Goal: Task Accomplishment & Management: Manage account settings

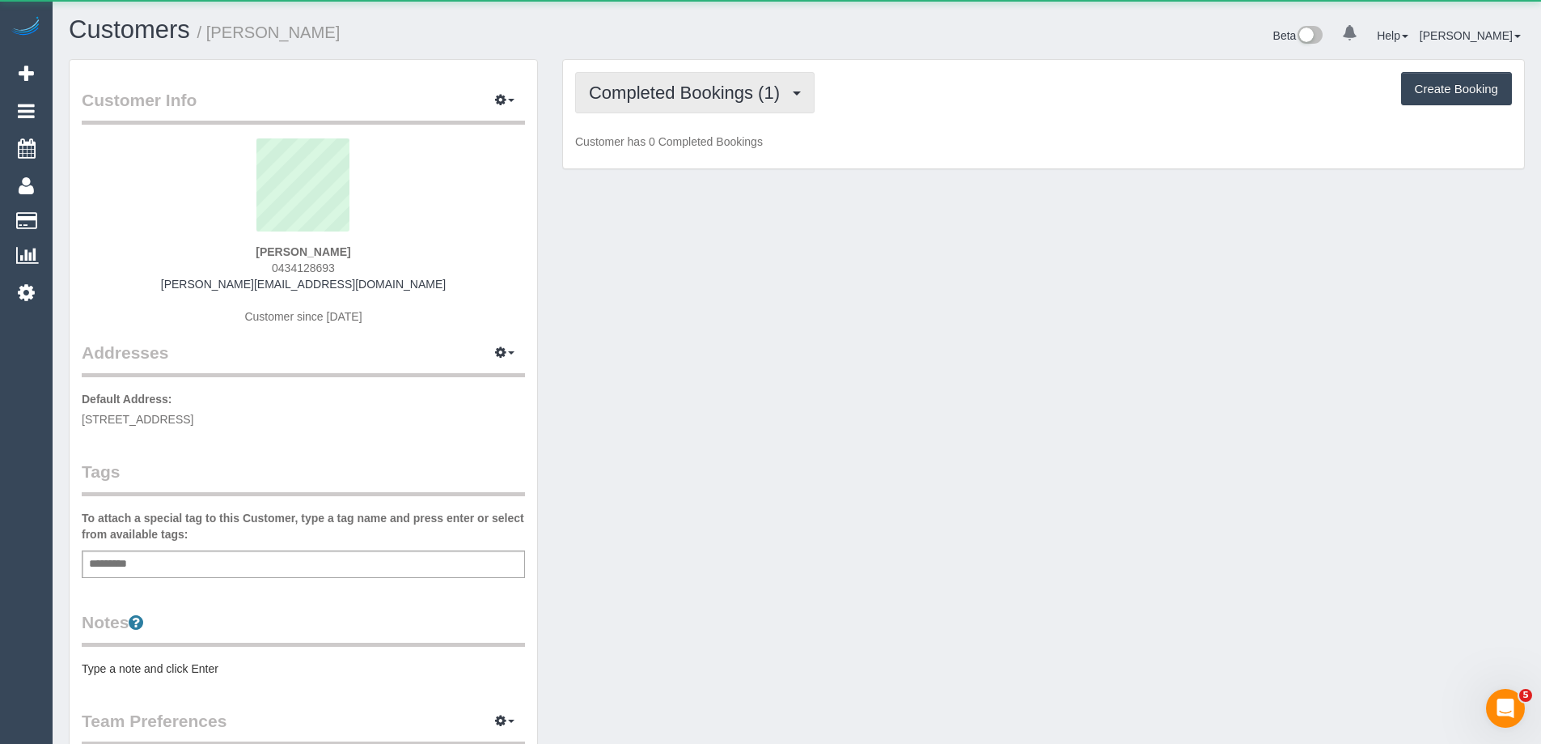
click at [695, 100] on span "Completed Bookings (1)" at bounding box center [688, 93] width 199 height 20
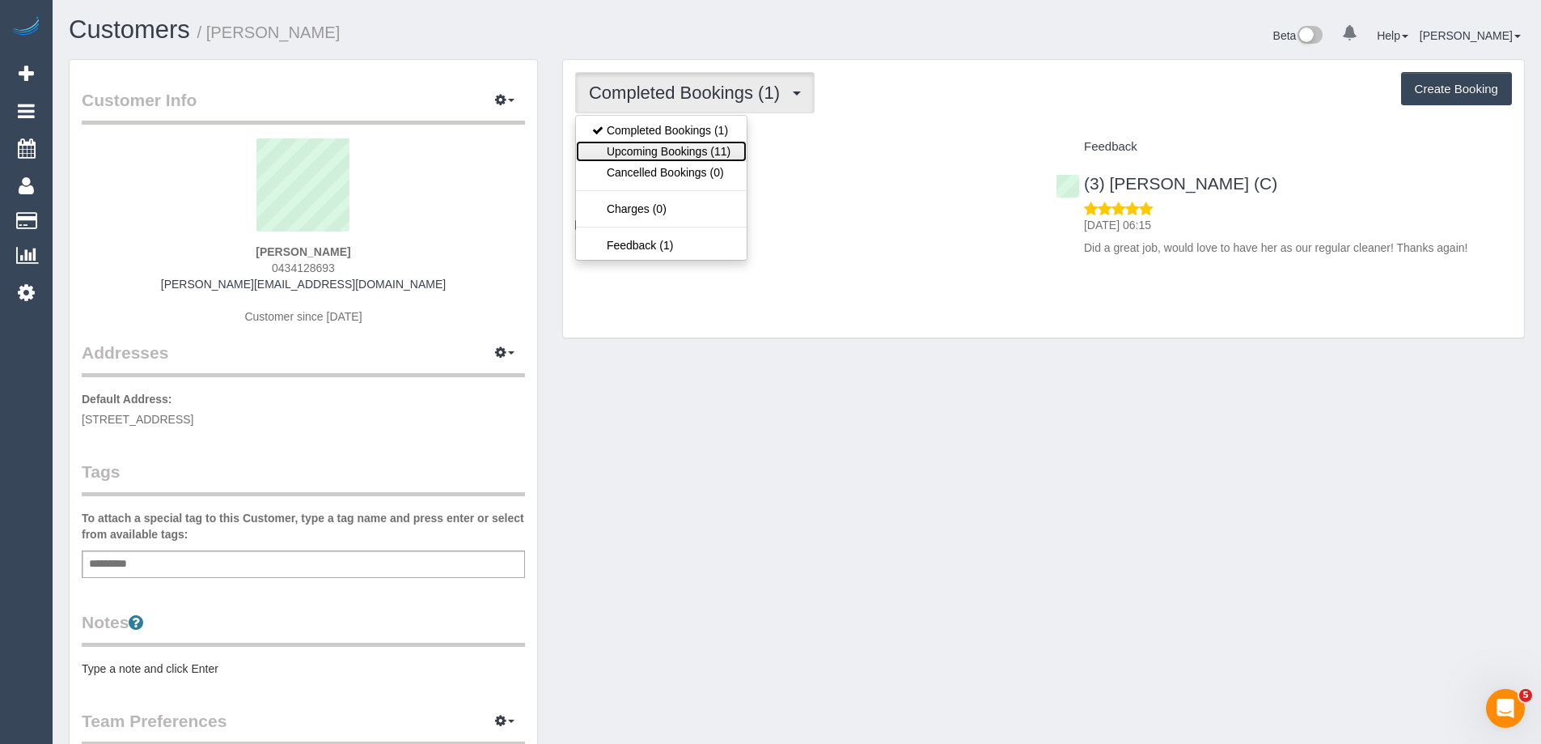
click at [702, 147] on link "Upcoming Bookings (11)" at bounding box center [661, 151] width 171 height 21
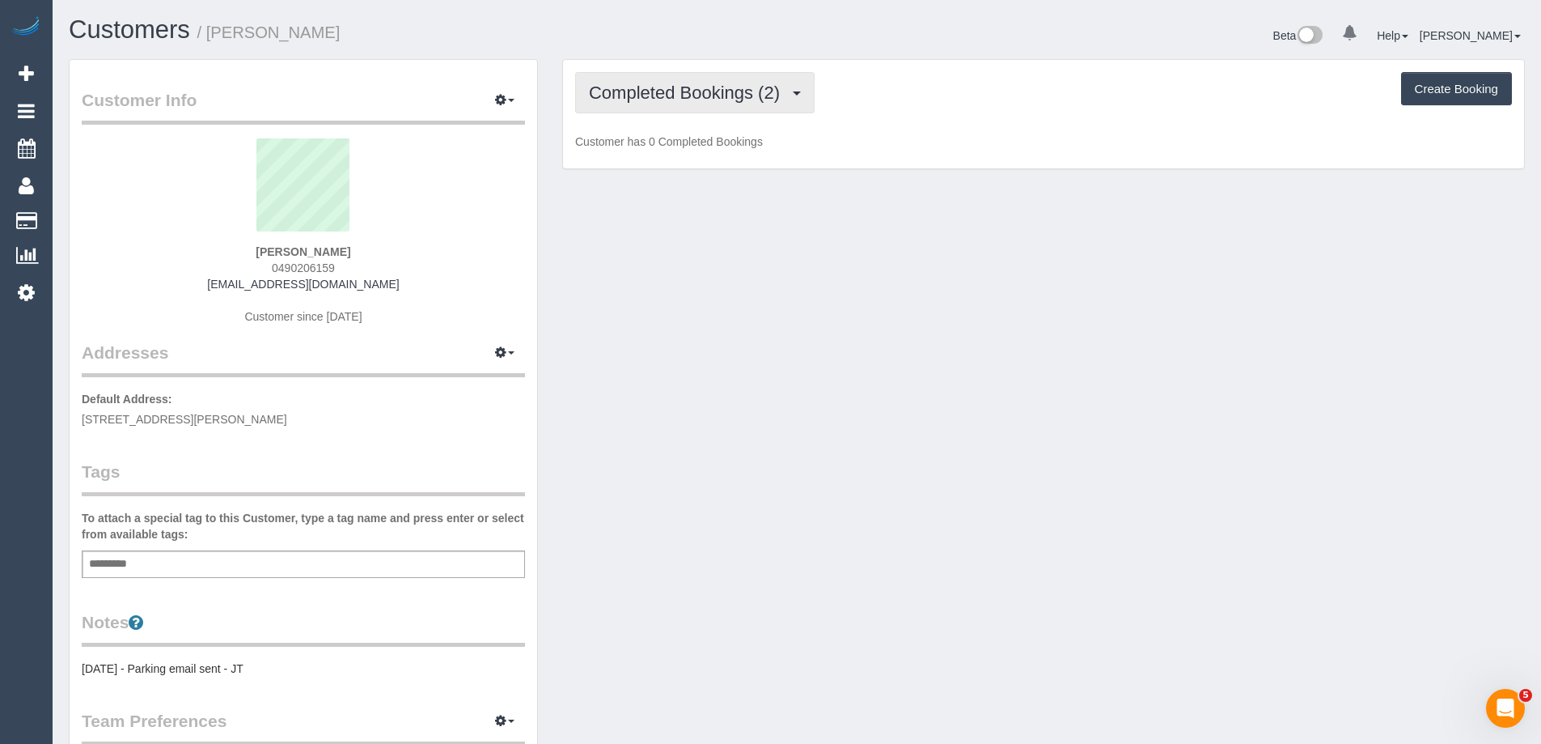
click at [624, 106] on button "Completed Bookings (2)" at bounding box center [695, 92] width 240 height 41
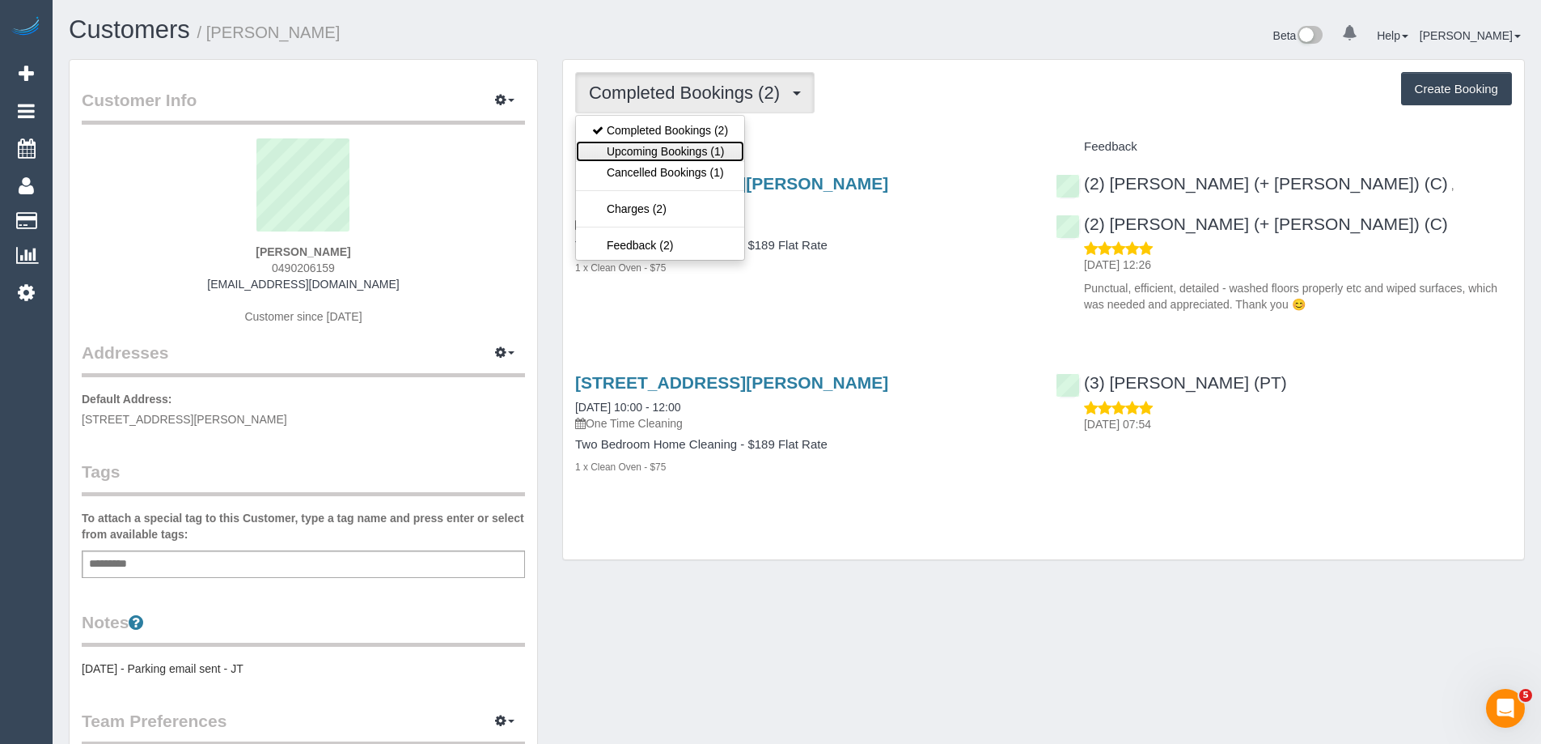
click at [648, 159] on link "Upcoming Bookings (1)" at bounding box center [660, 151] width 168 height 21
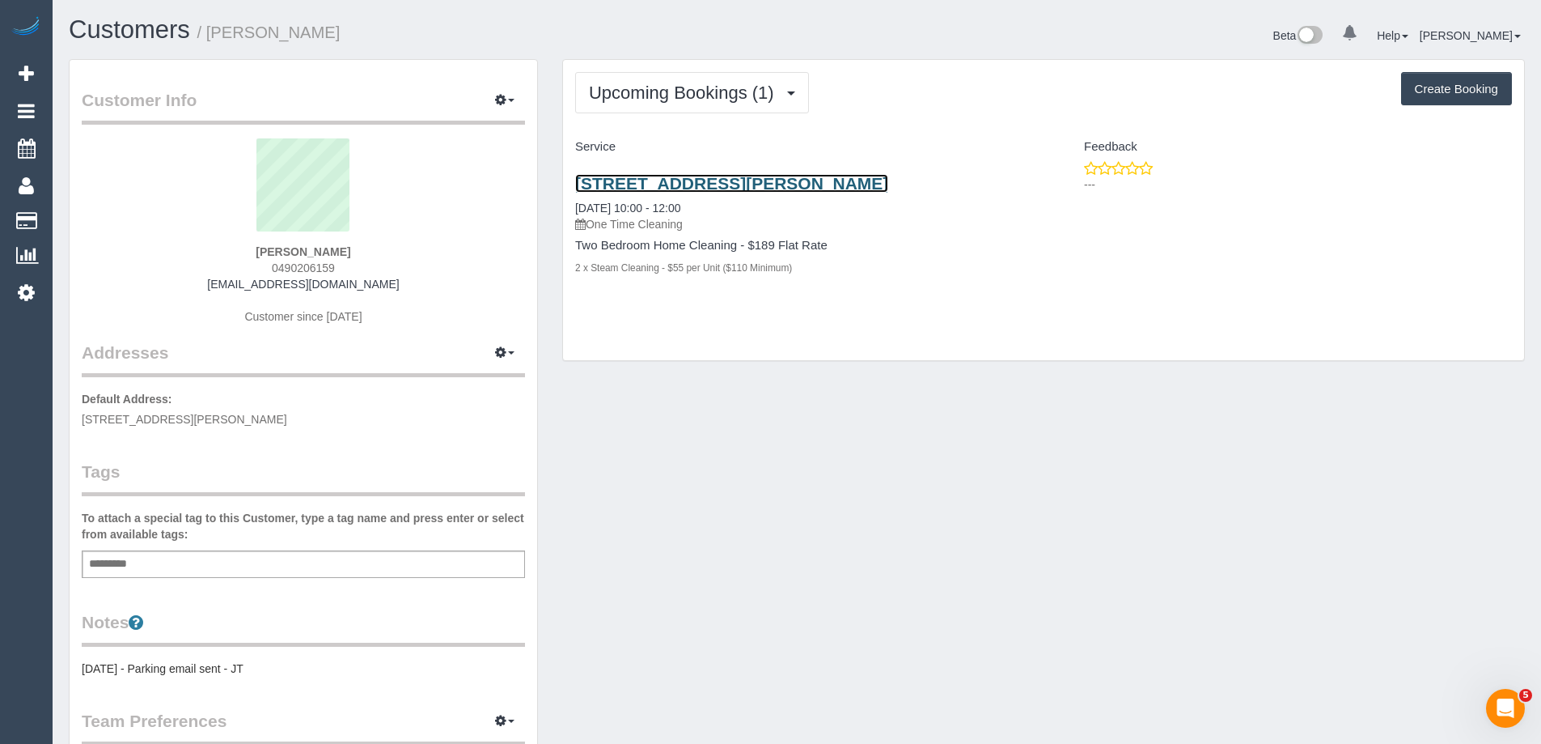
click at [732, 185] on link "105/70 Dorcas St, 105, Southbank, VIC 3006" at bounding box center [731, 183] width 313 height 19
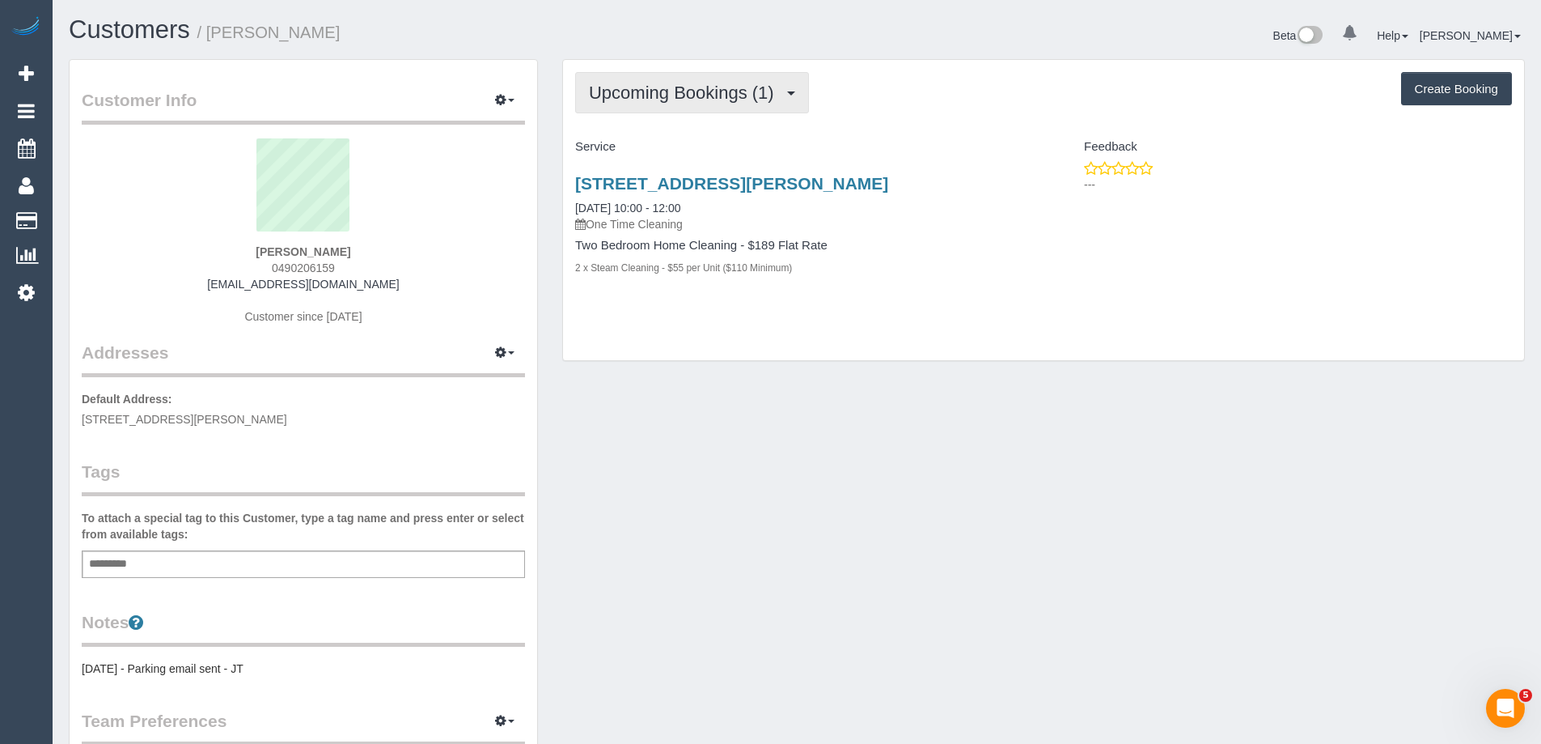
click at [747, 102] on span "Upcoming Bookings (1)" at bounding box center [685, 93] width 193 height 20
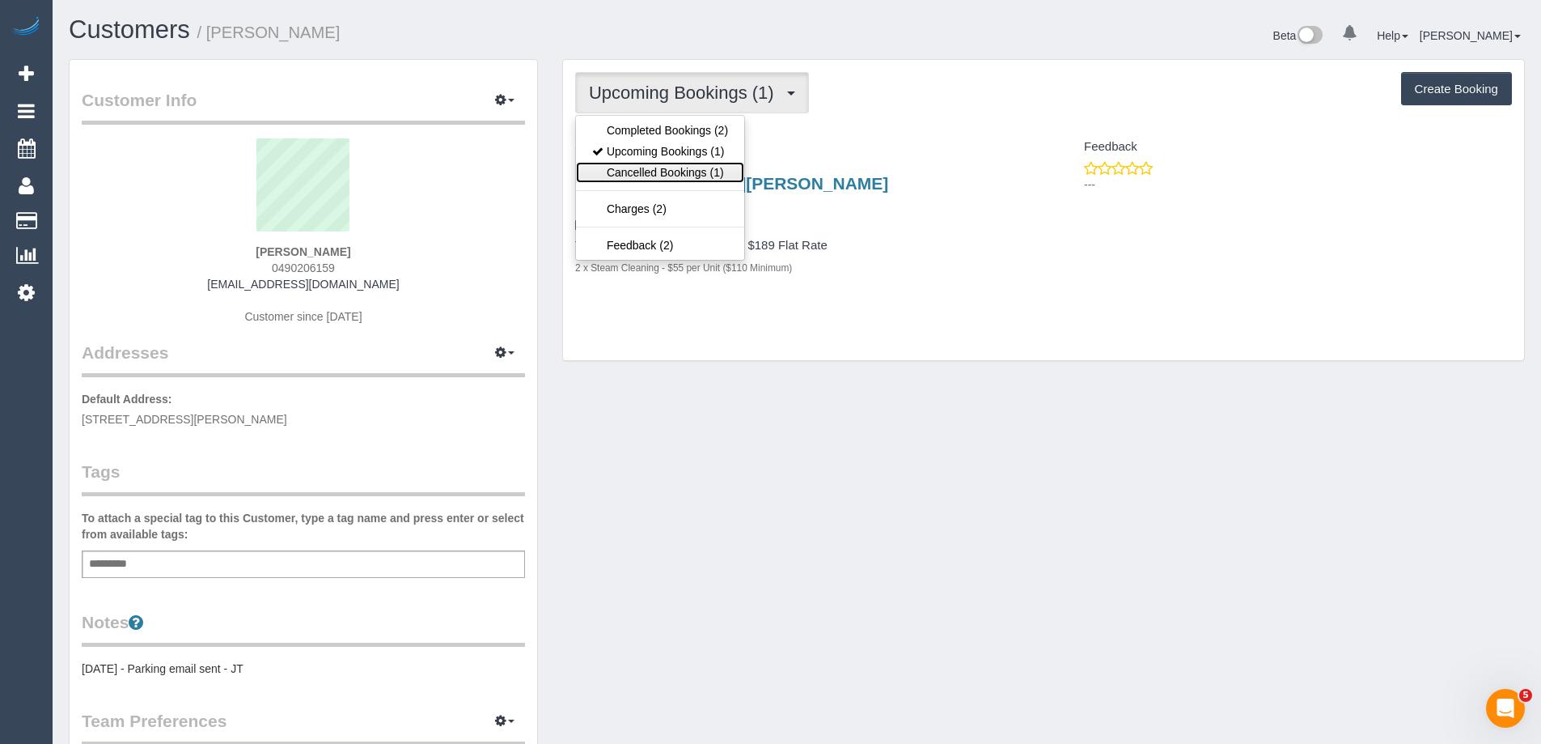
click at [740, 168] on link "Cancelled Bookings (1)" at bounding box center [660, 172] width 168 height 21
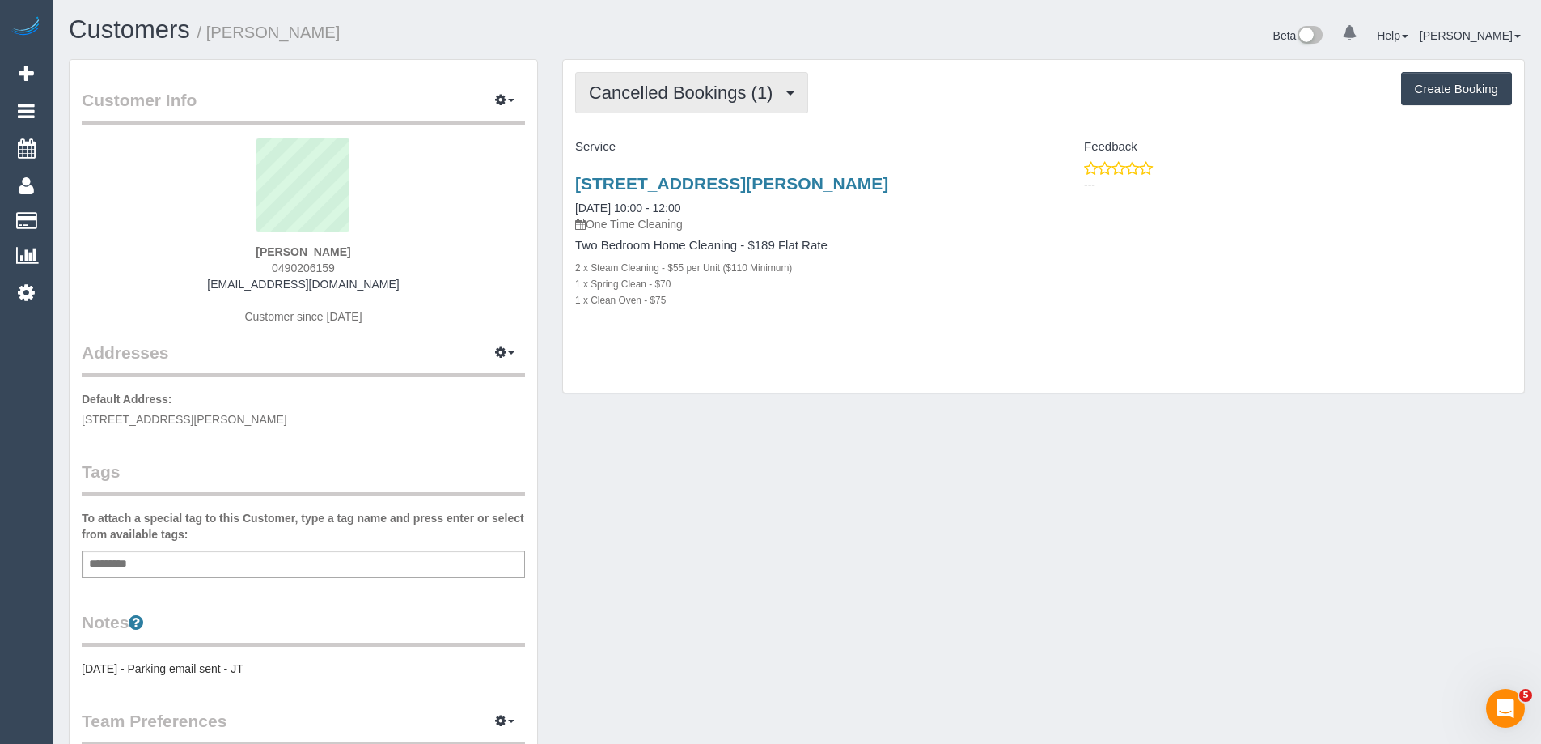
click at [744, 92] on span "Cancelled Bookings (1)" at bounding box center [685, 93] width 192 height 20
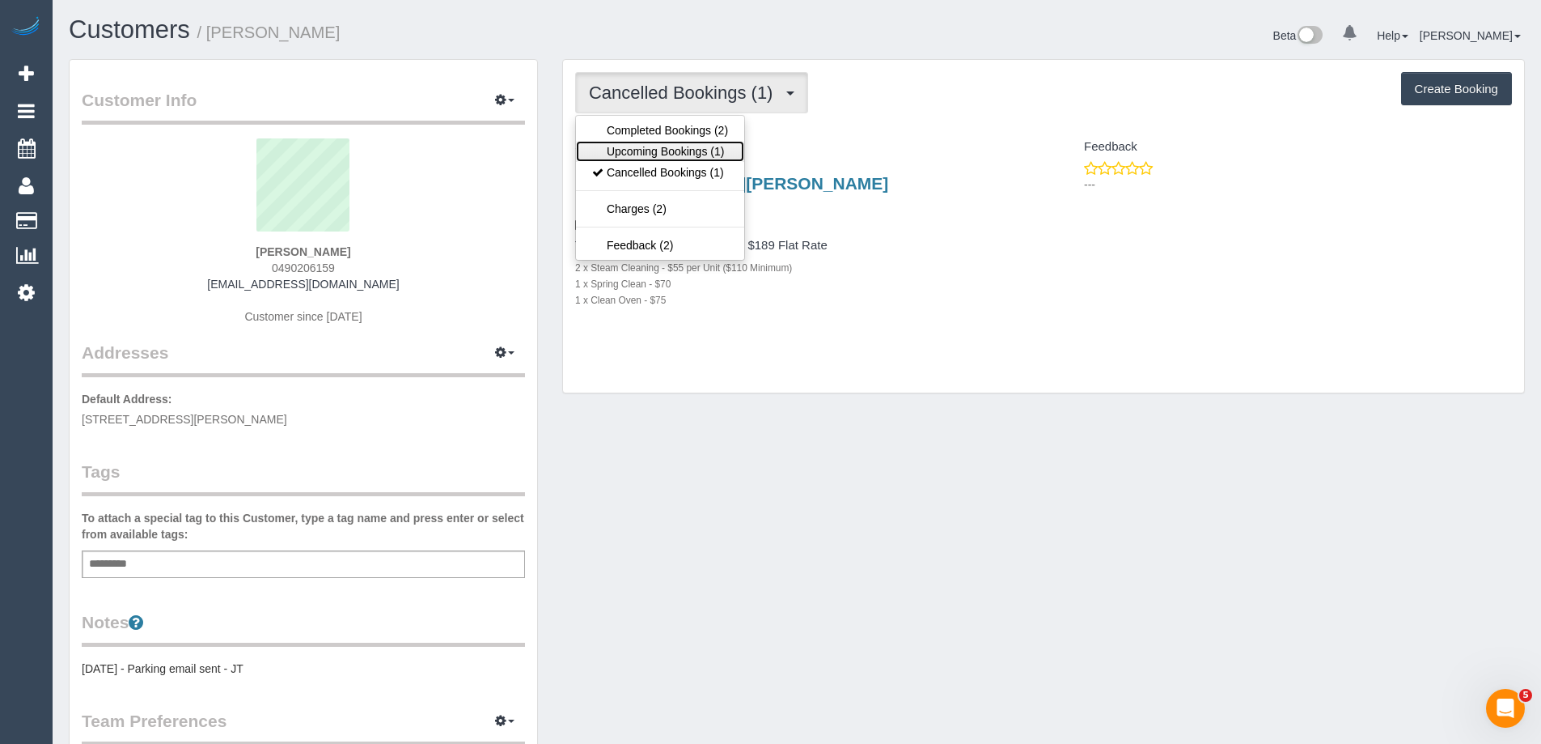
click at [700, 154] on link "Upcoming Bookings (1)" at bounding box center [660, 151] width 168 height 21
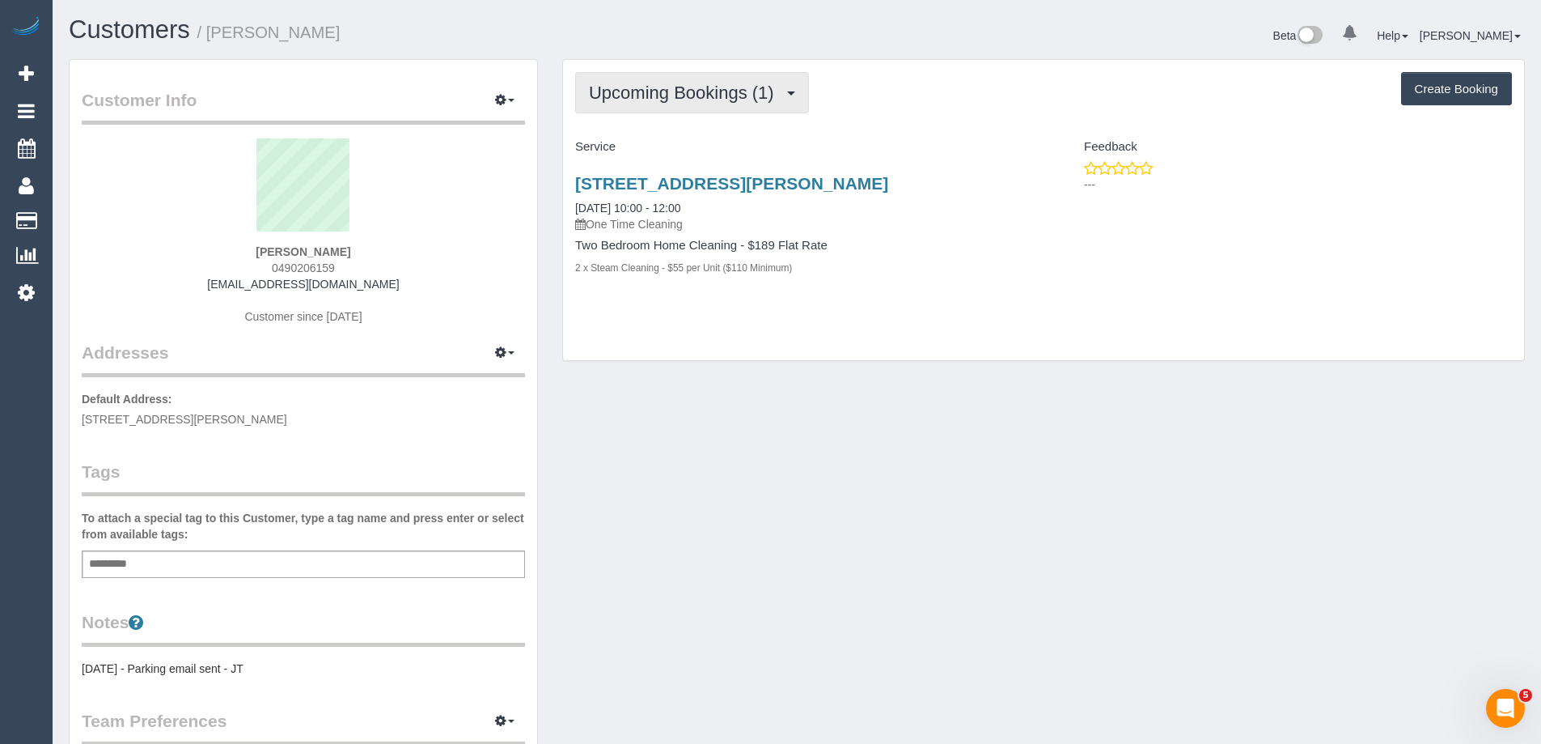
click at [725, 95] on span "Upcoming Bookings (1)" at bounding box center [685, 93] width 193 height 20
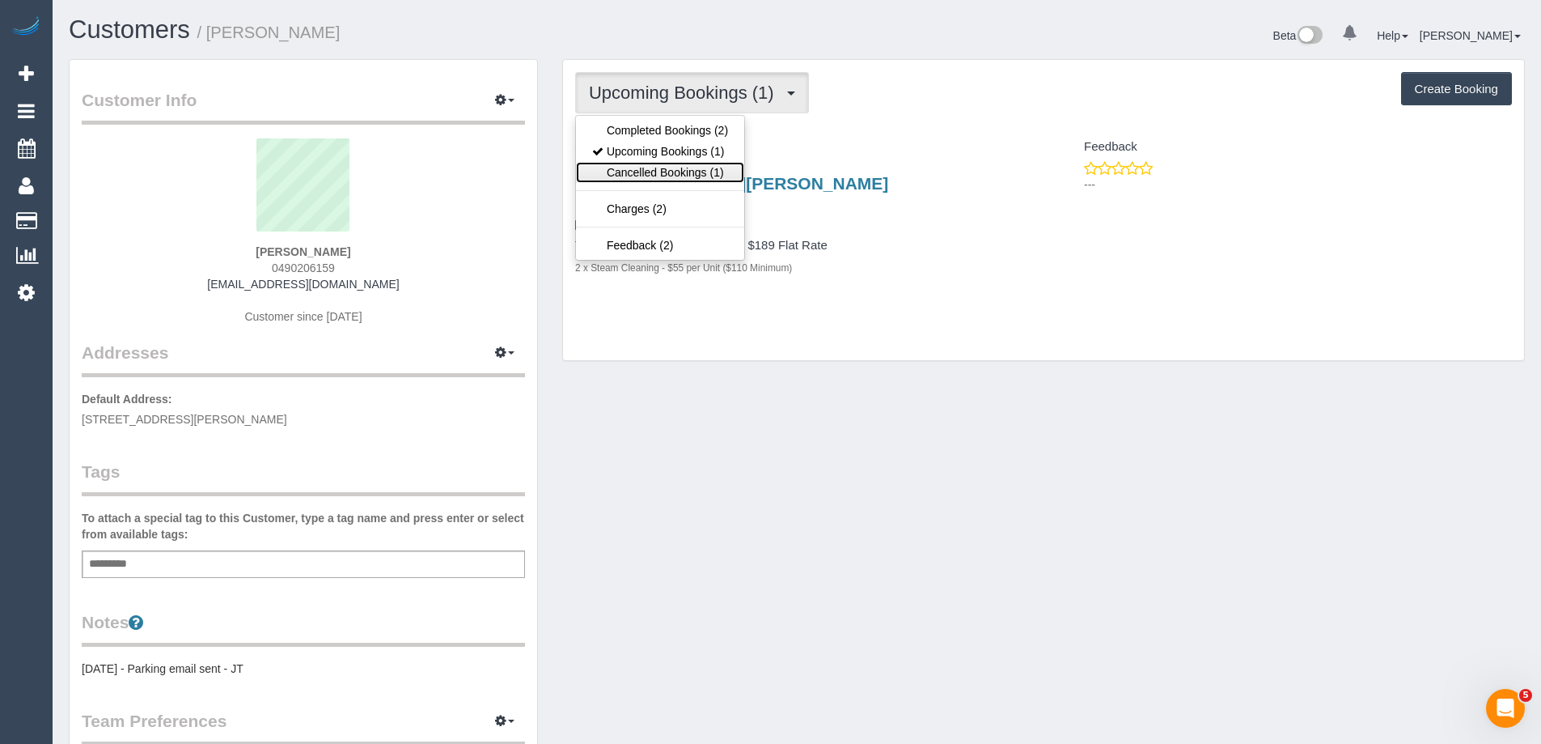
click at [691, 172] on link "Cancelled Bookings (1)" at bounding box center [660, 172] width 168 height 21
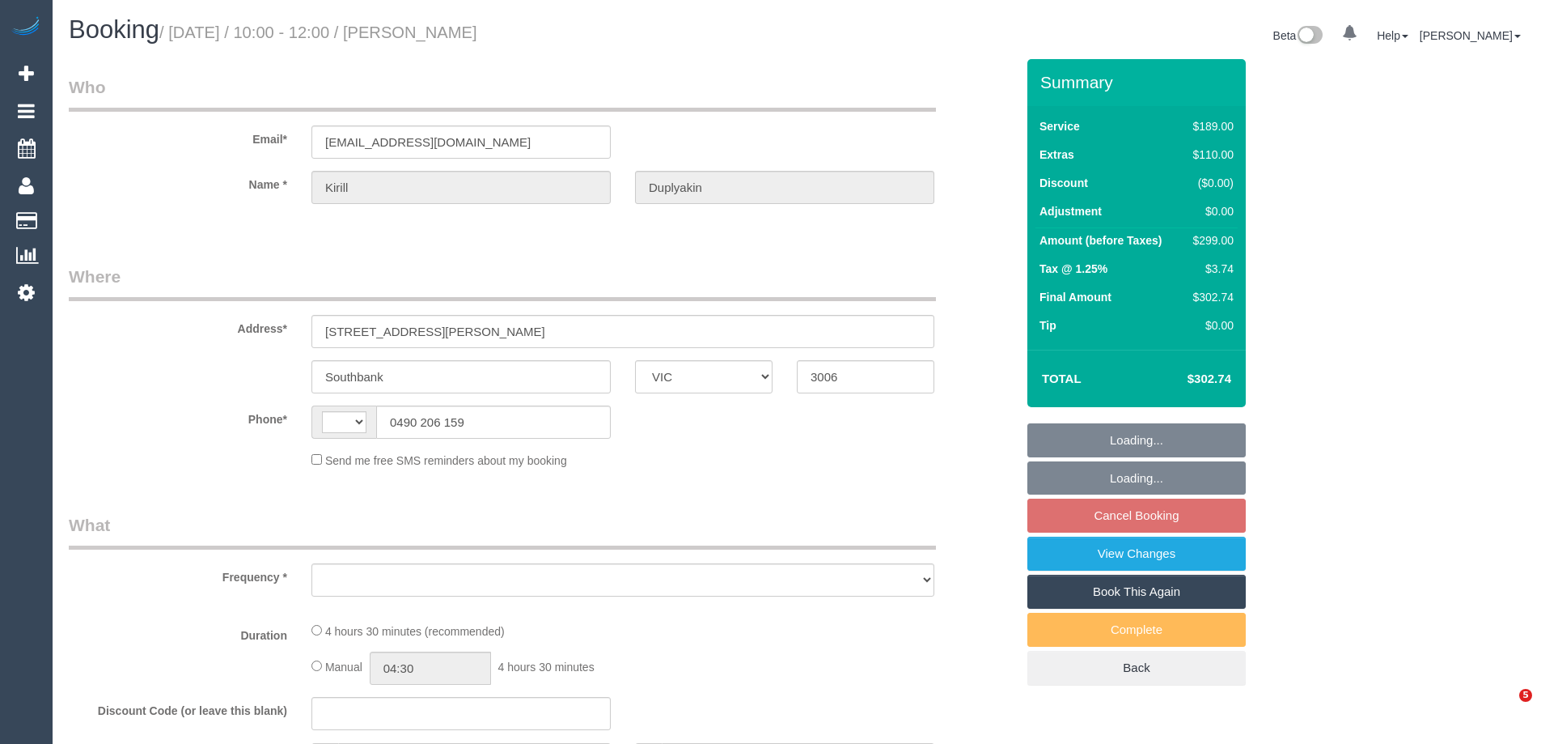
select select "VIC"
select select "string:AU"
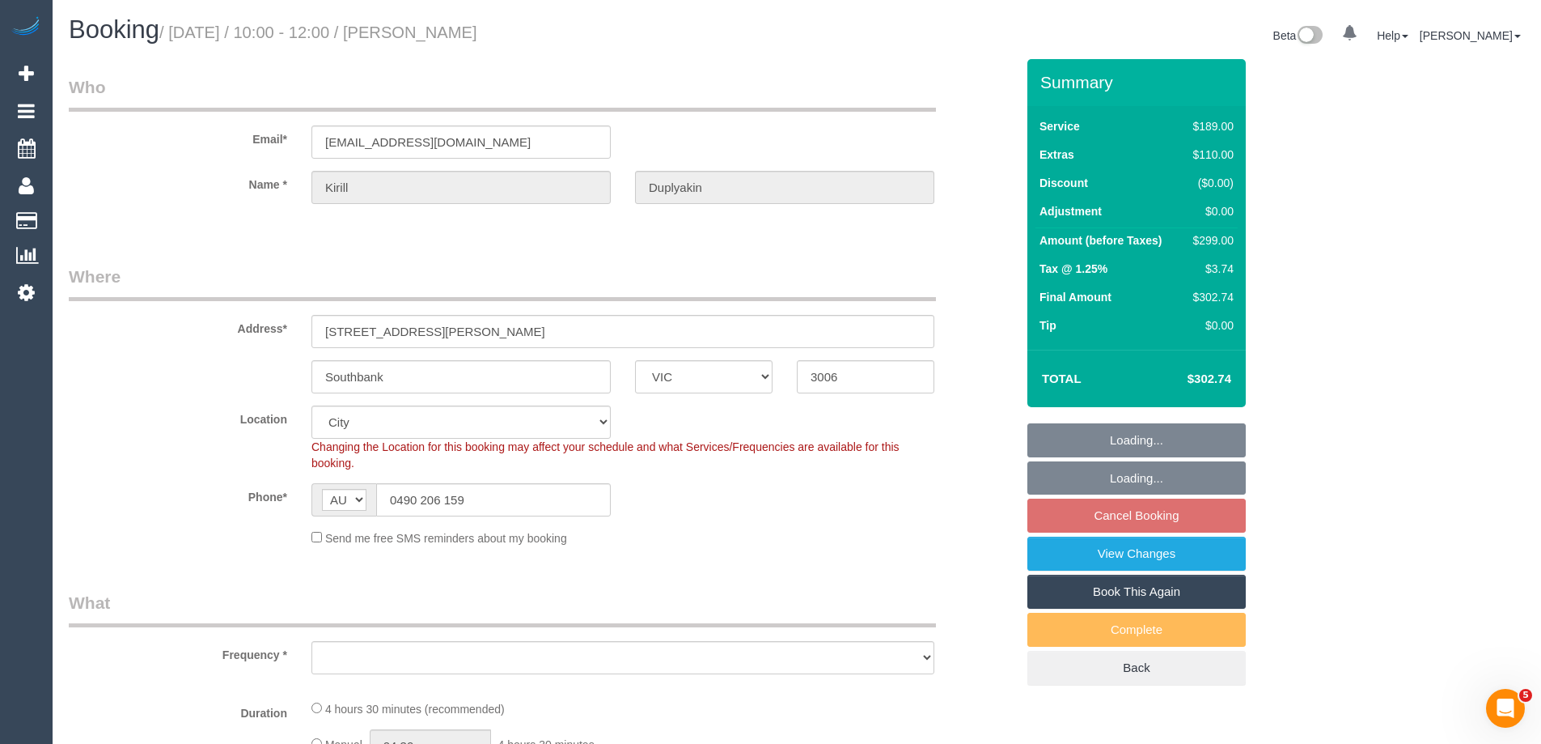
select select "string:stripe-pm_1RGZ9a2GScqysDRVAO1pQKqS"
select select "object:620"
select select "number:28"
select select "number:14"
select select "number:20"
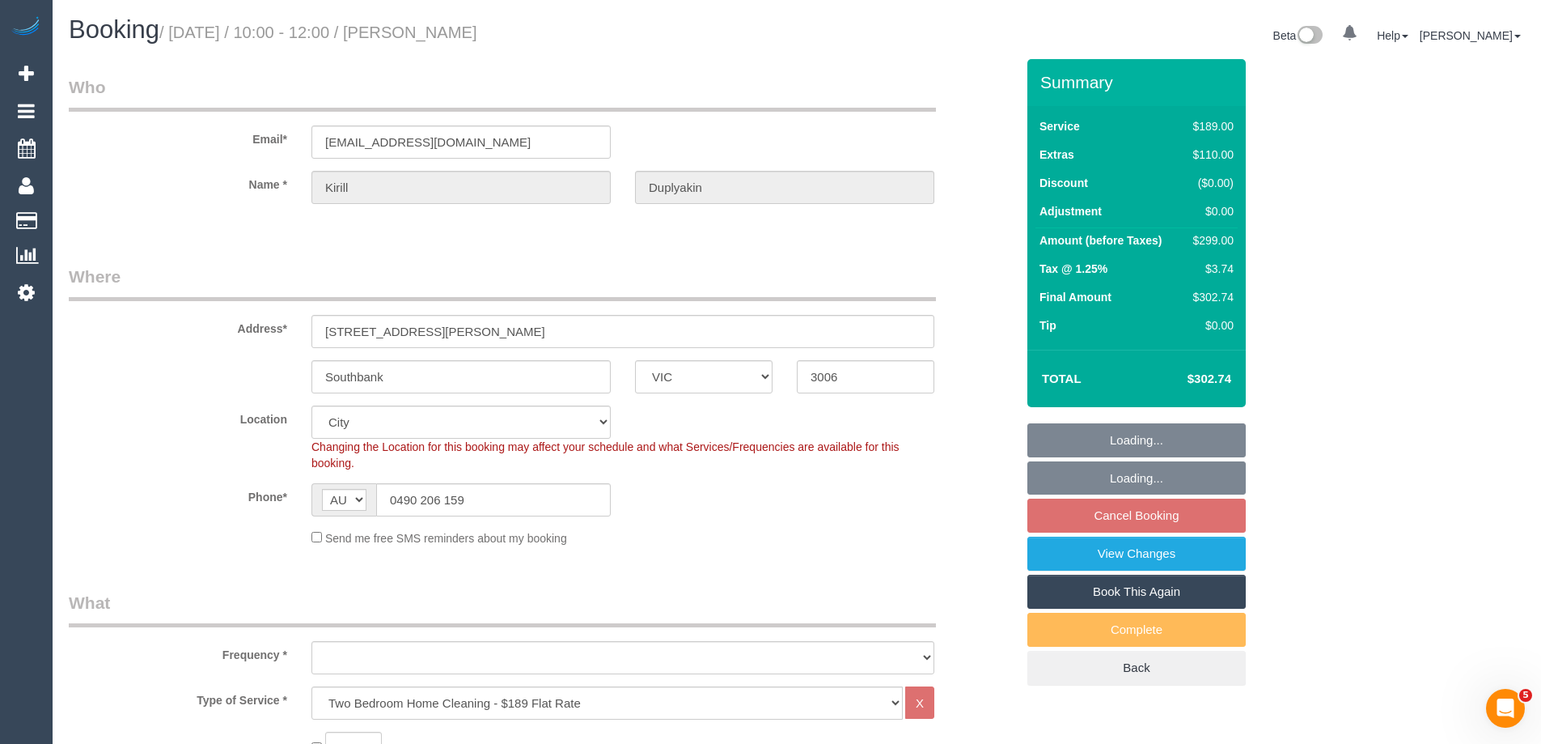
select select "number:25"
select select "number:13"
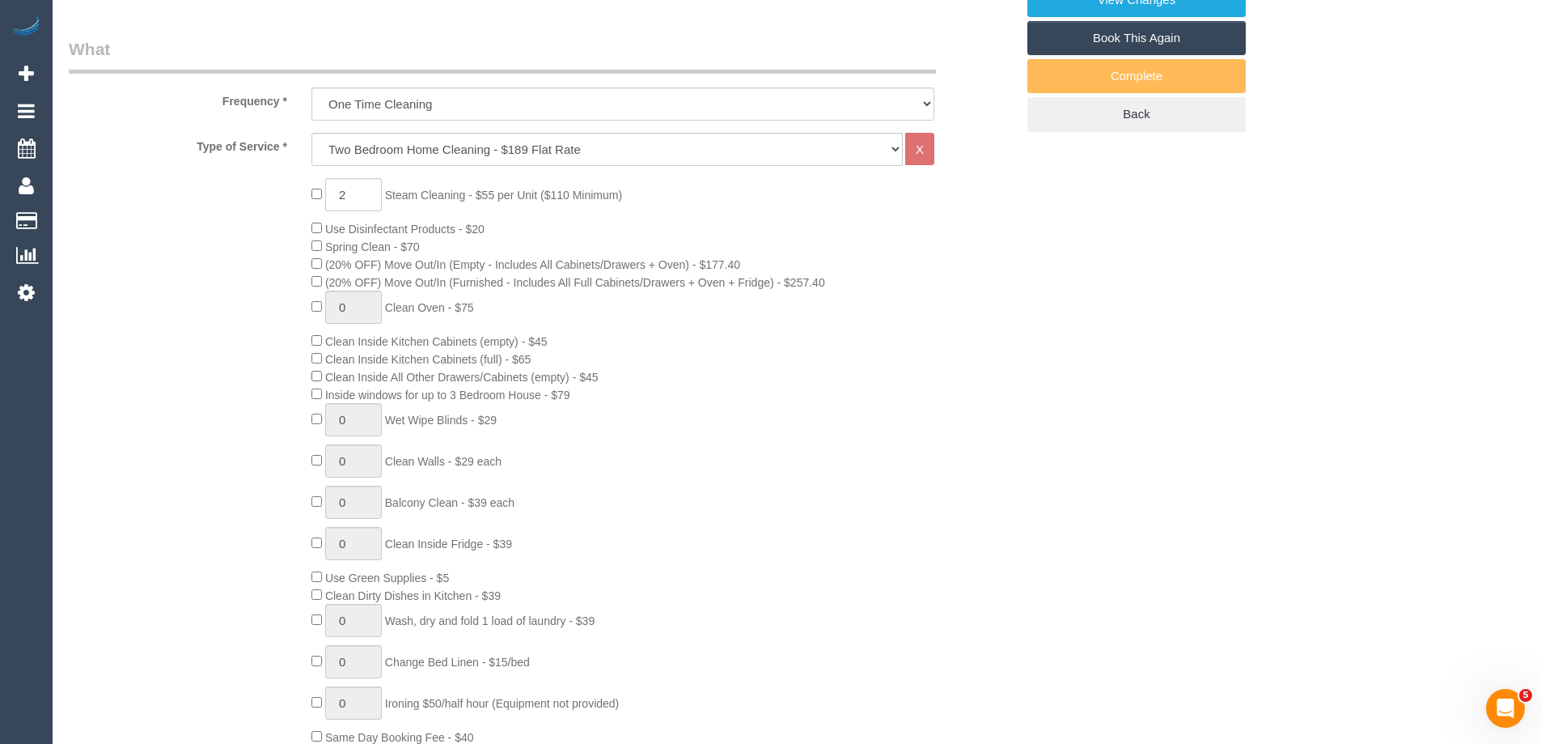
scroll to position [566, 0]
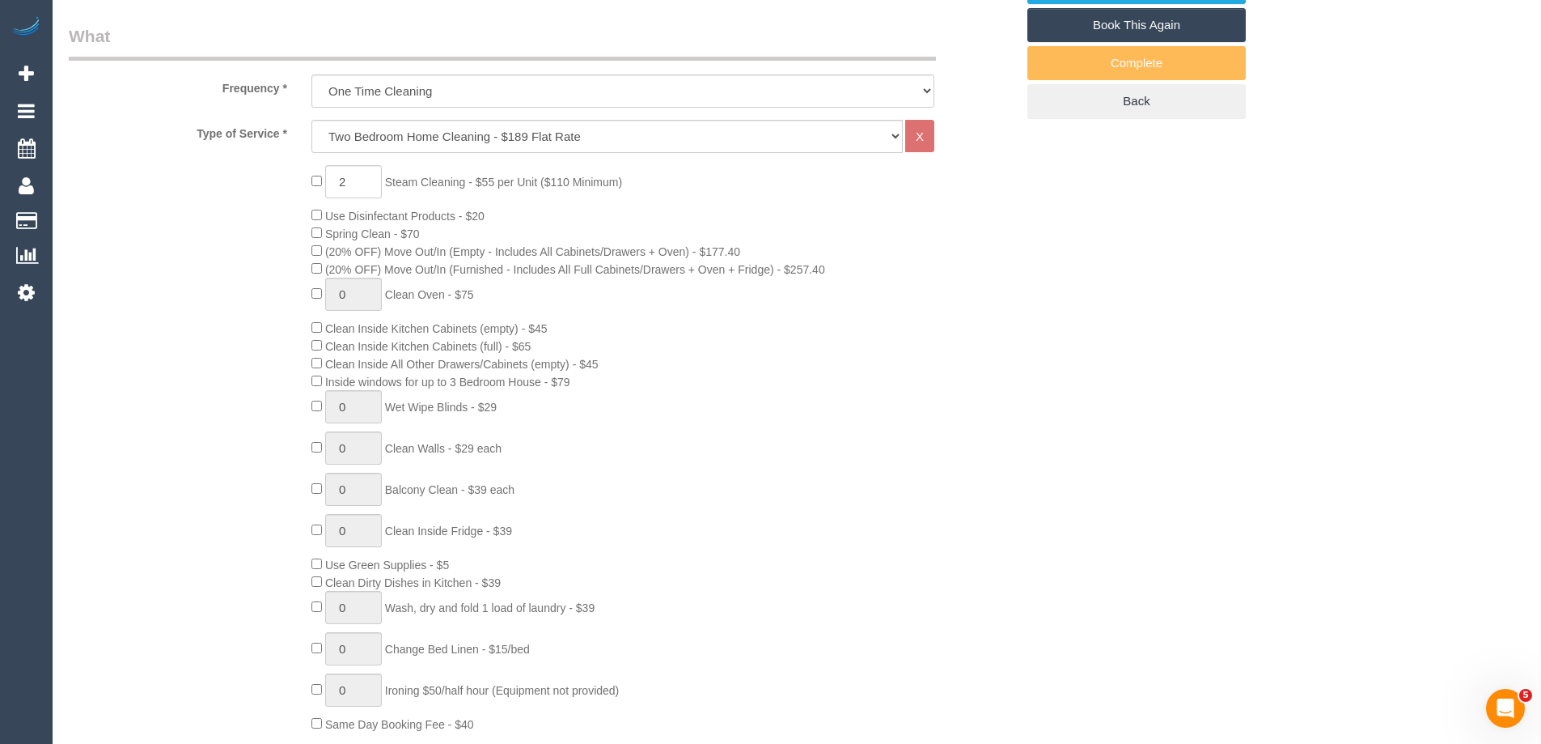
select select "object:1177"
select select "spot3"
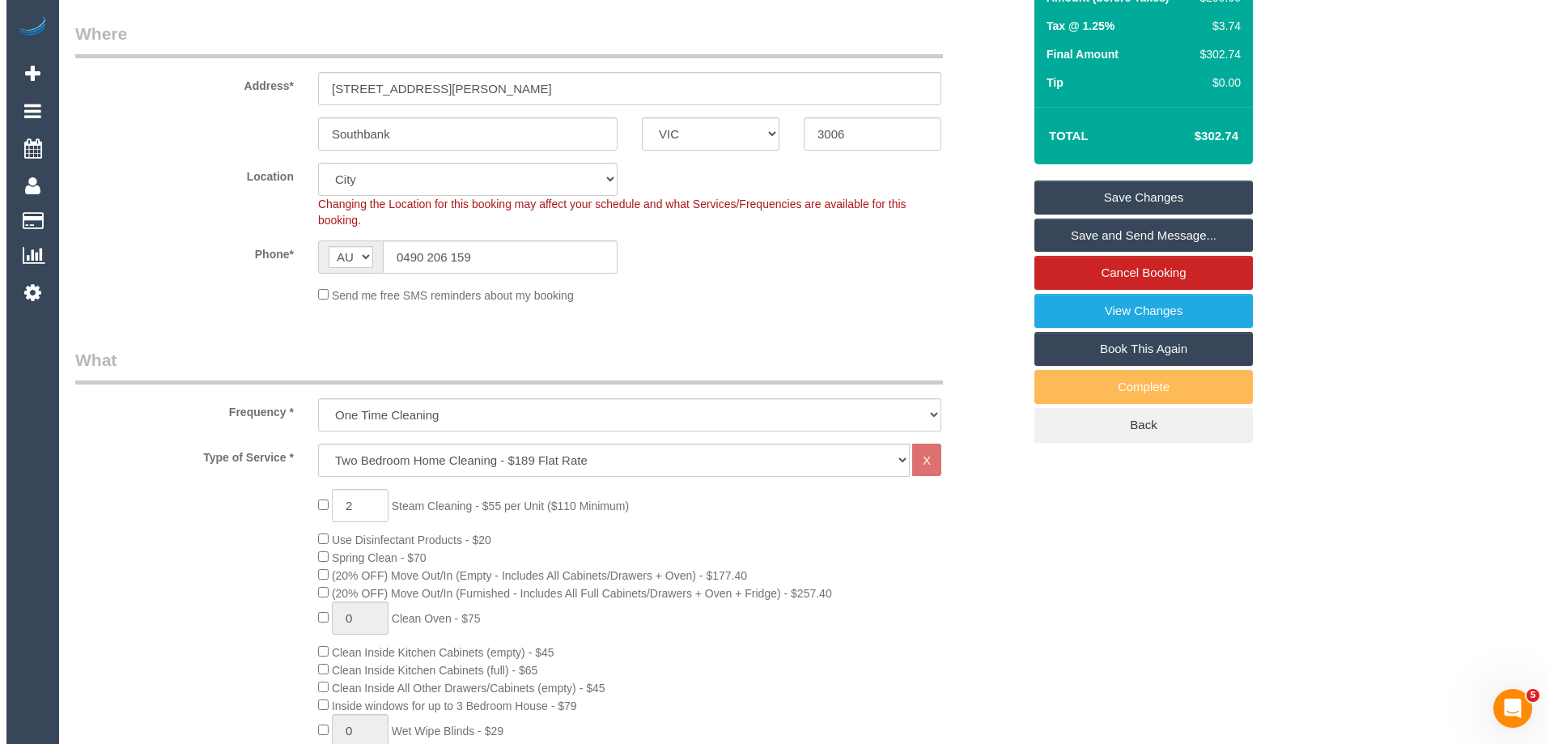
scroll to position [0, 0]
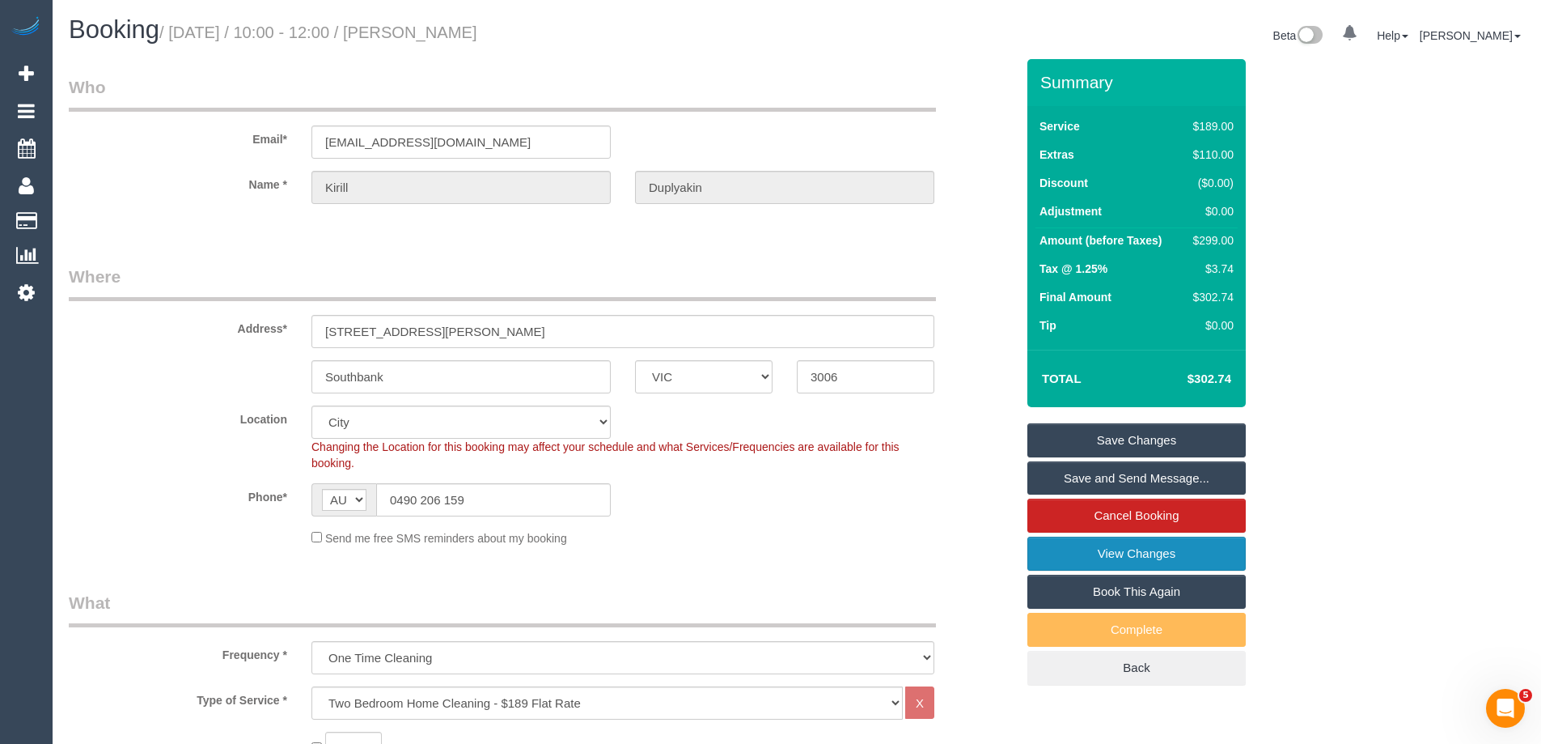
click at [1195, 550] on link "View Changes" at bounding box center [1137, 553] width 218 height 34
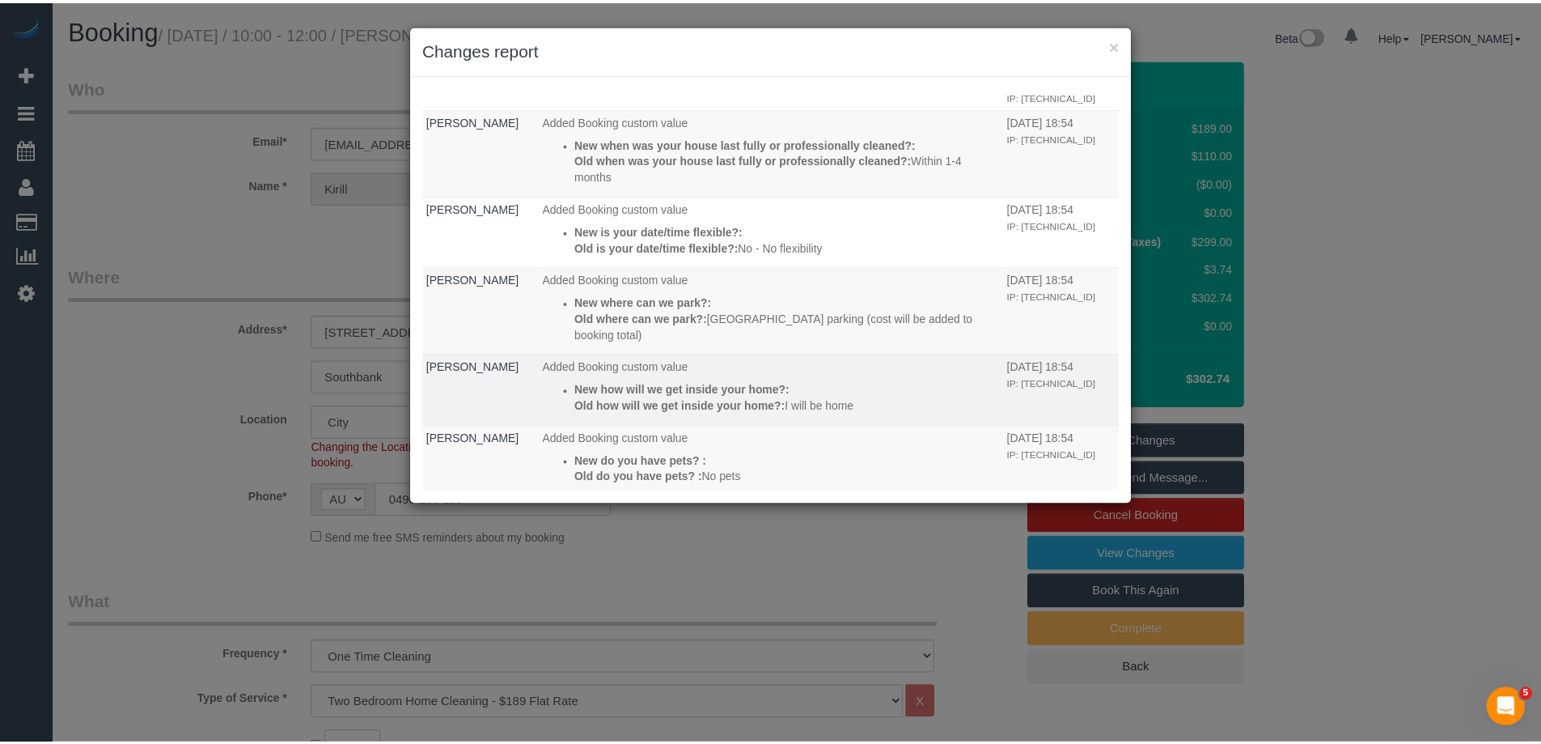
scroll to position [162, 0]
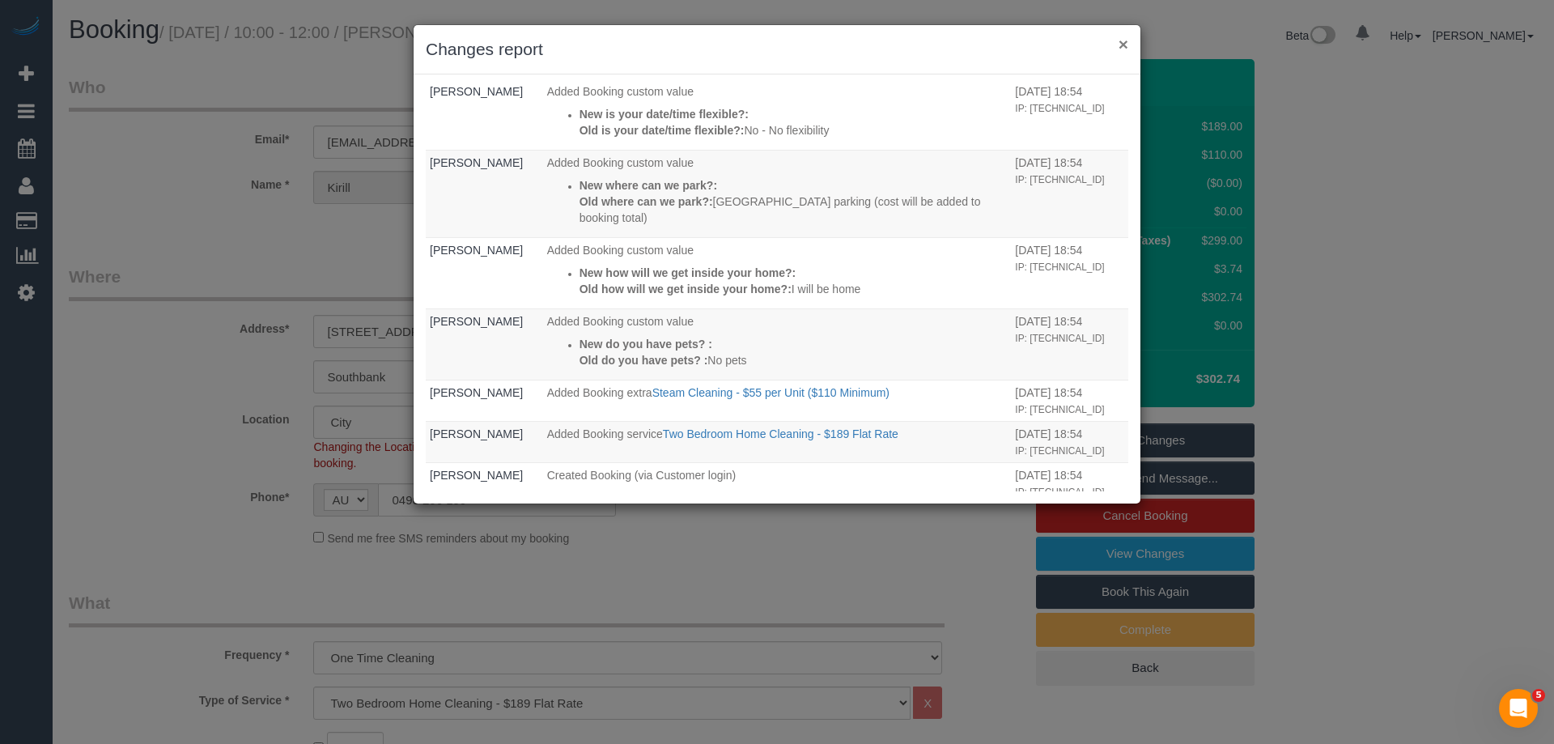
drag, startPoint x: 1123, startPoint y: 43, endPoint x: 1085, endPoint y: 35, distance: 38.9
click at [1123, 43] on button "×" at bounding box center [1123, 44] width 10 height 17
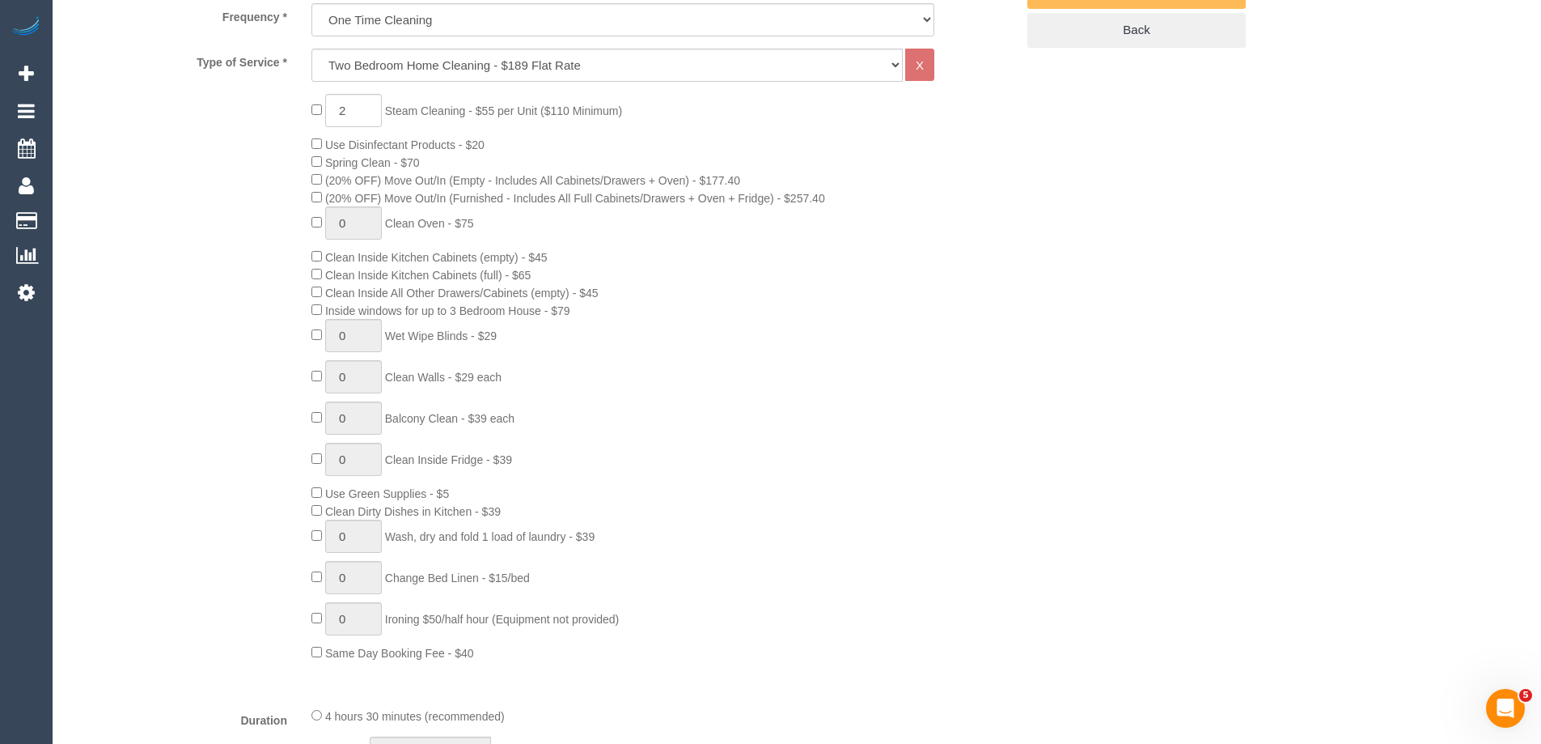
scroll to position [647, 0]
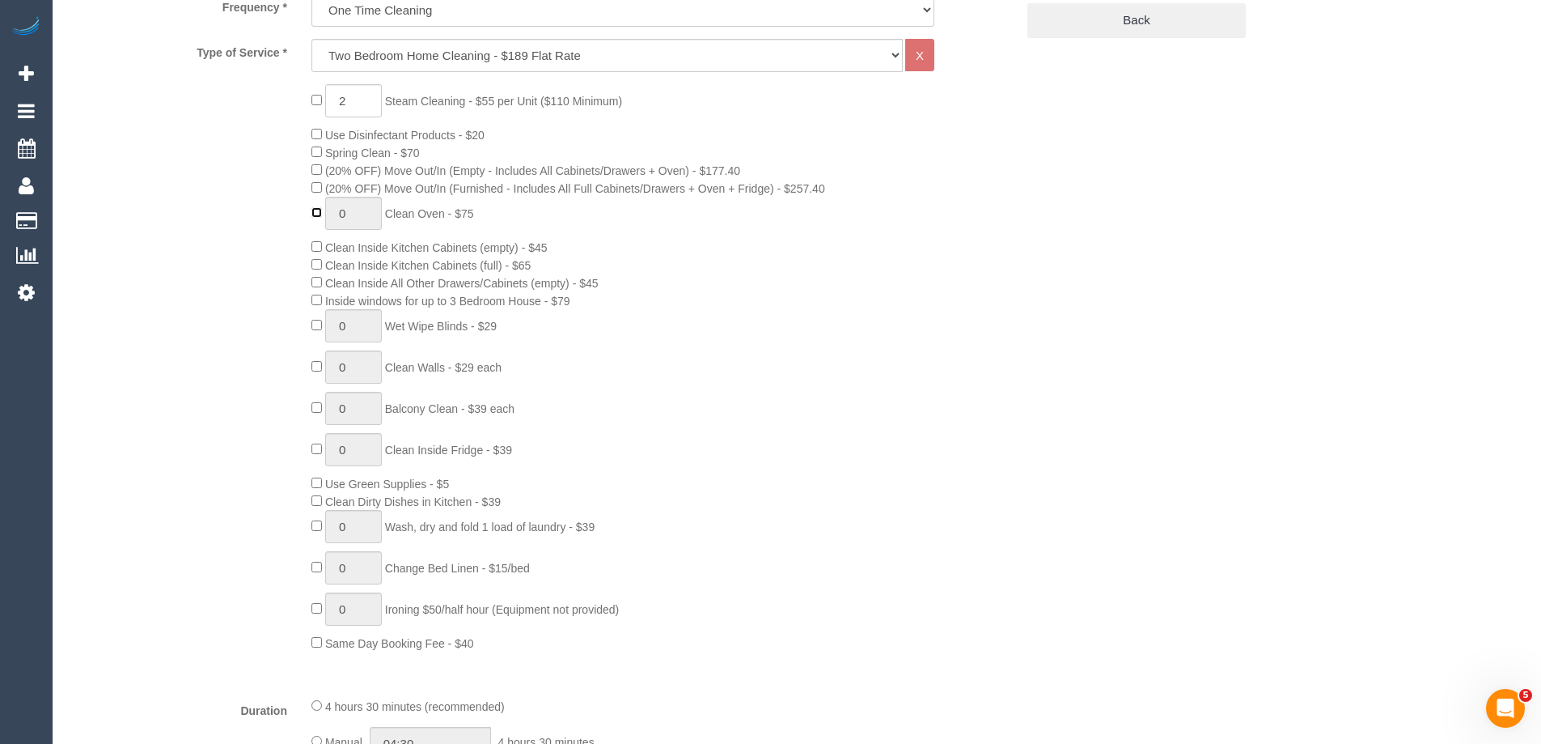
type input "1"
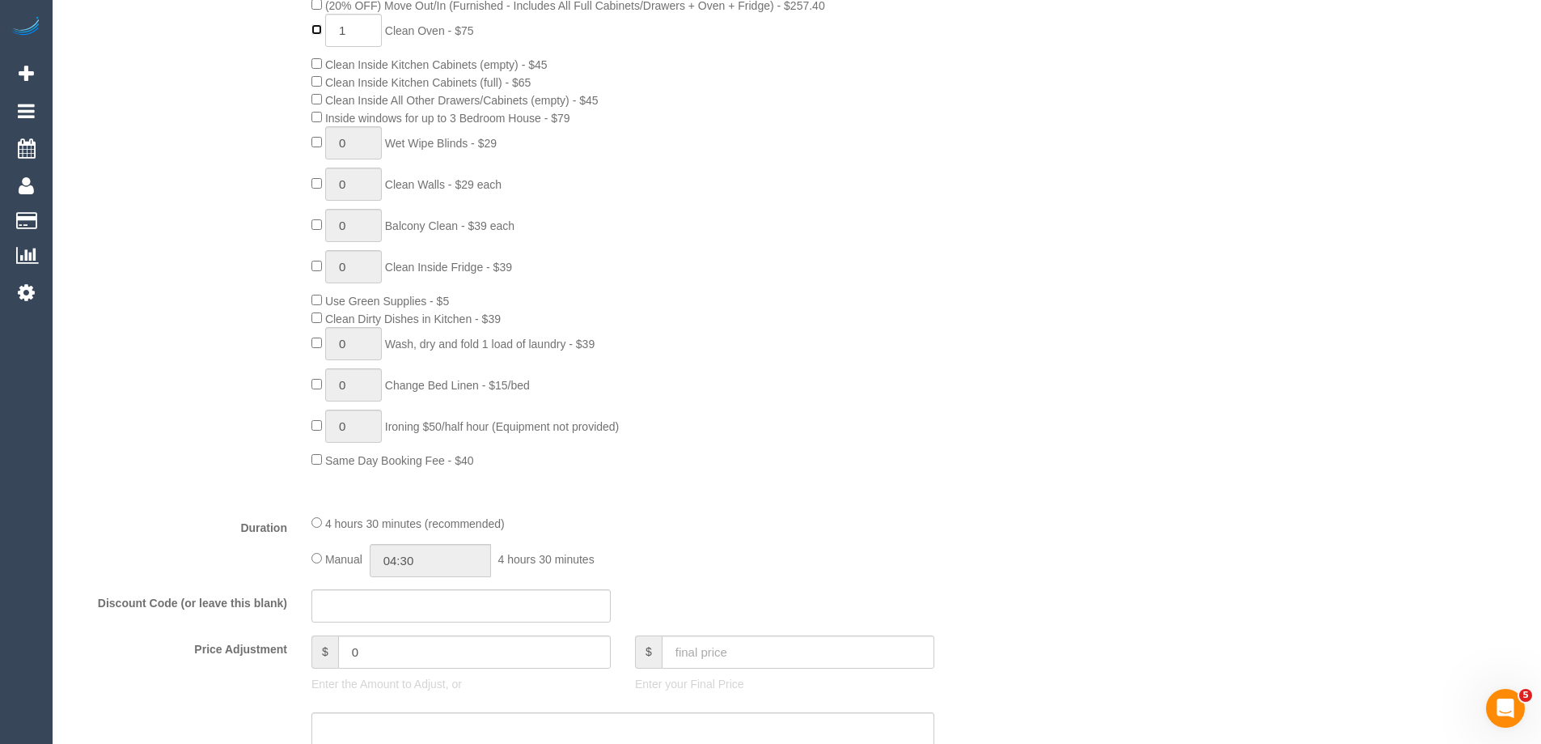
scroll to position [890, 0]
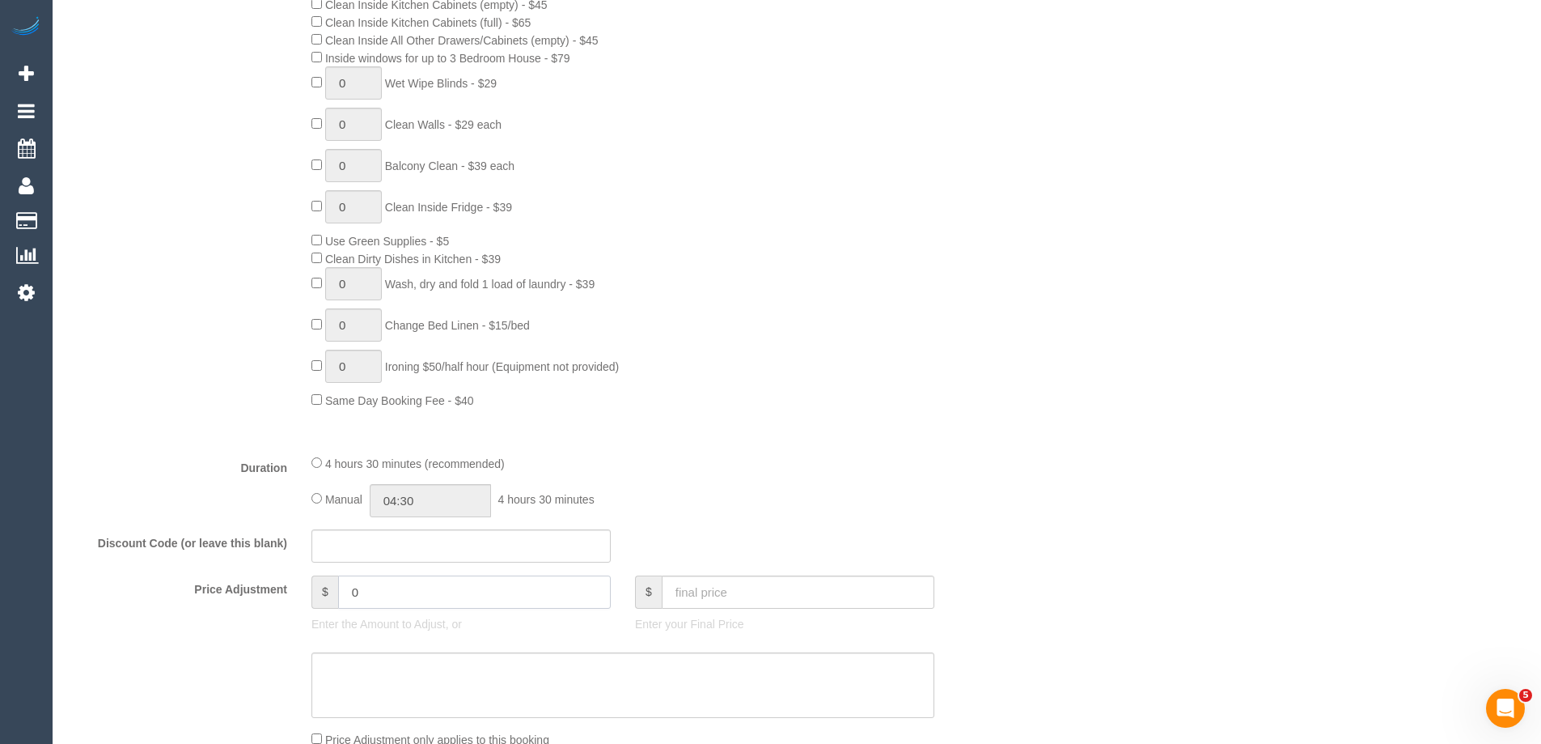
click at [396, 591] on input "0" at bounding box center [474, 591] width 273 height 33
type input "035"
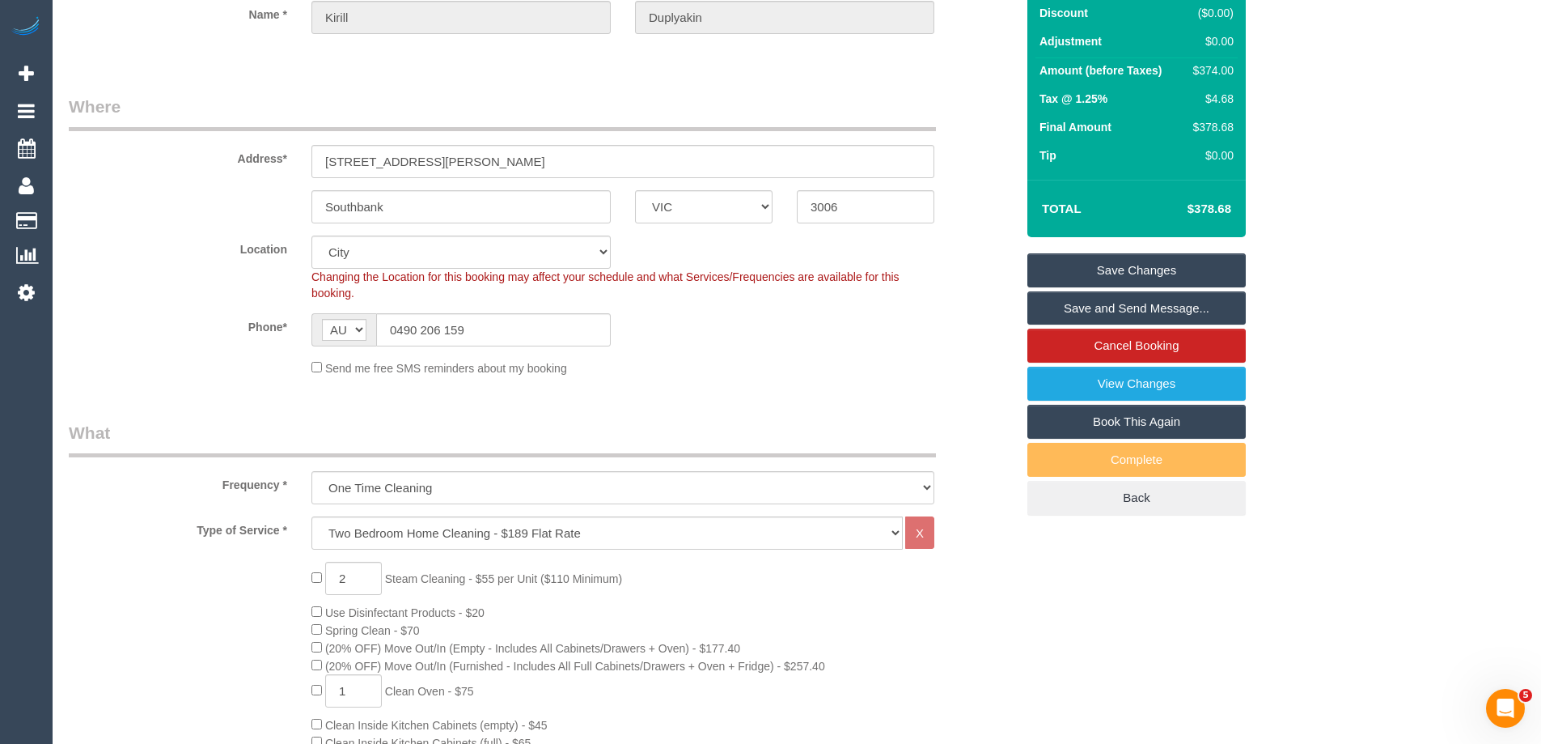
scroll to position [162, 0]
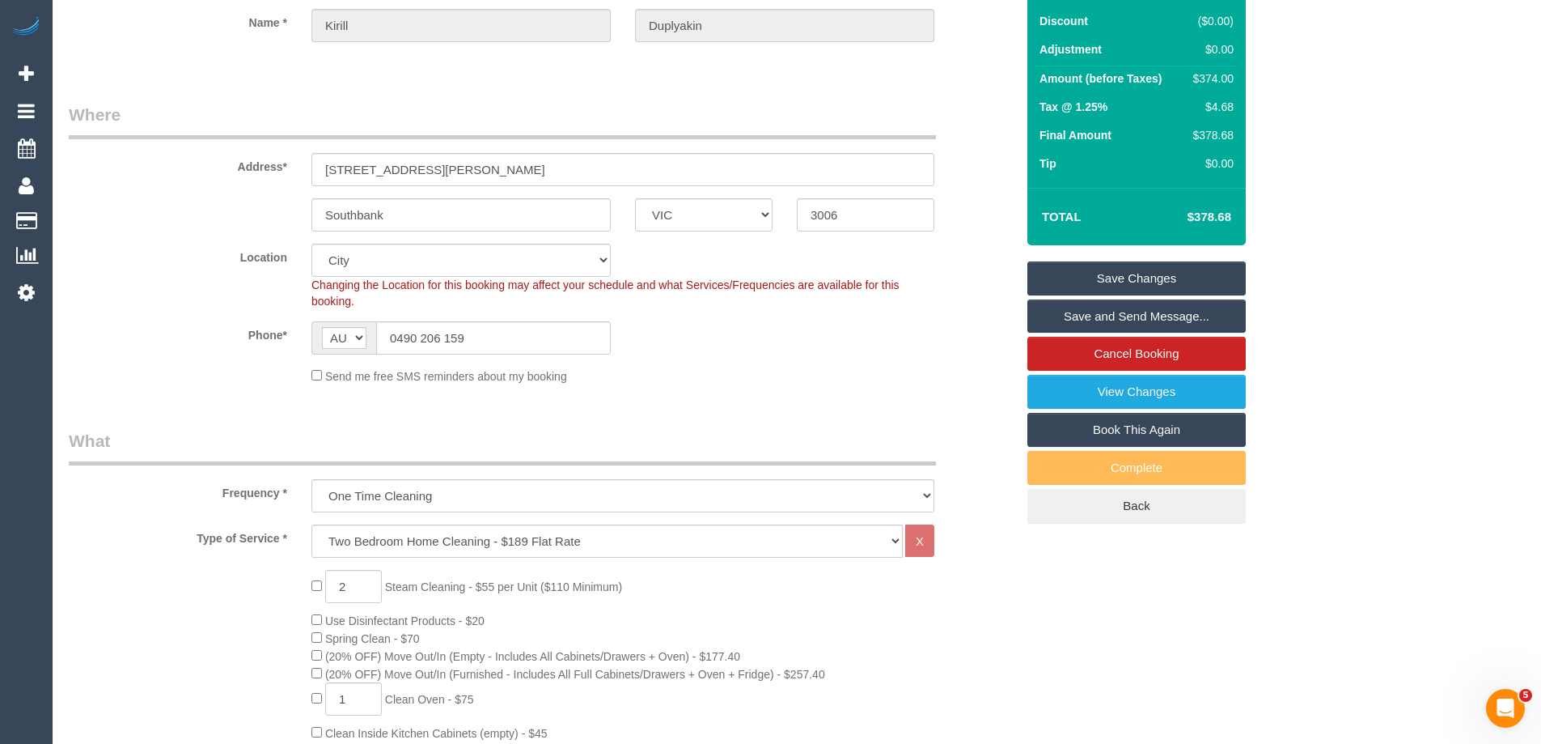
select select "spot28"
type input "35"
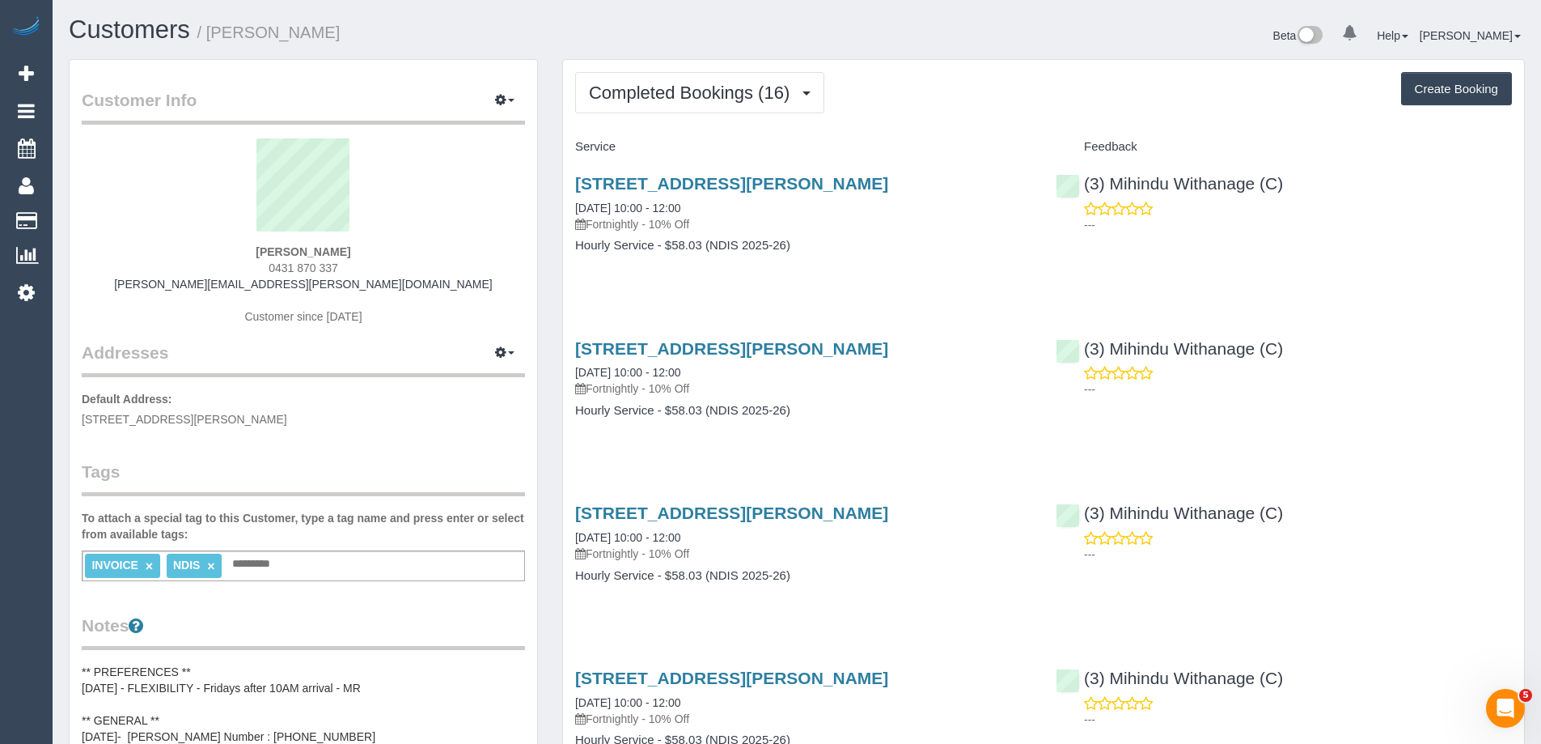
click at [674, 81] on button "Completed Bookings (16)" at bounding box center [699, 92] width 249 height 41
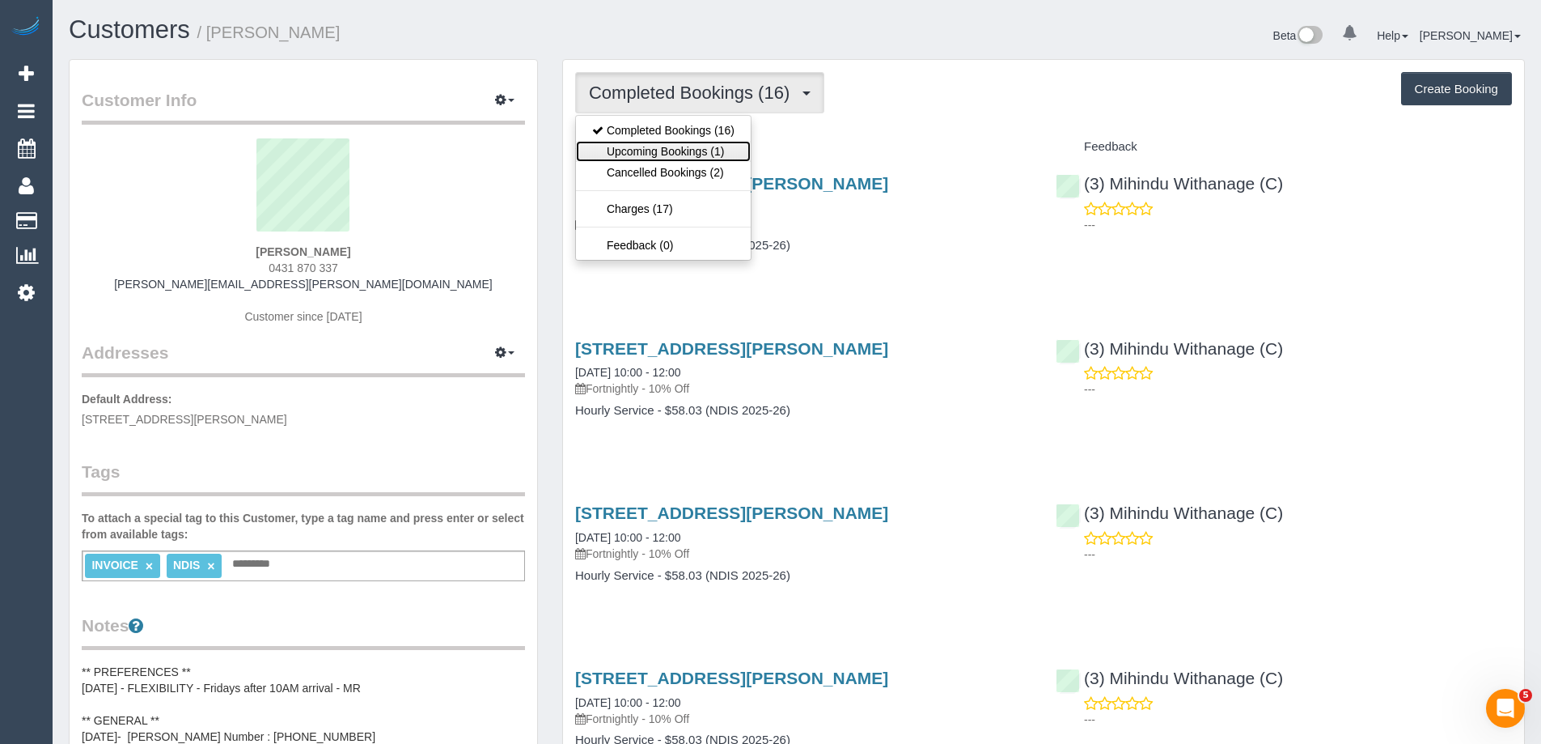
click at [704, 158] on link "Upcoming Bookings (1)" at bounding box center [663, 151] width 175 height 21
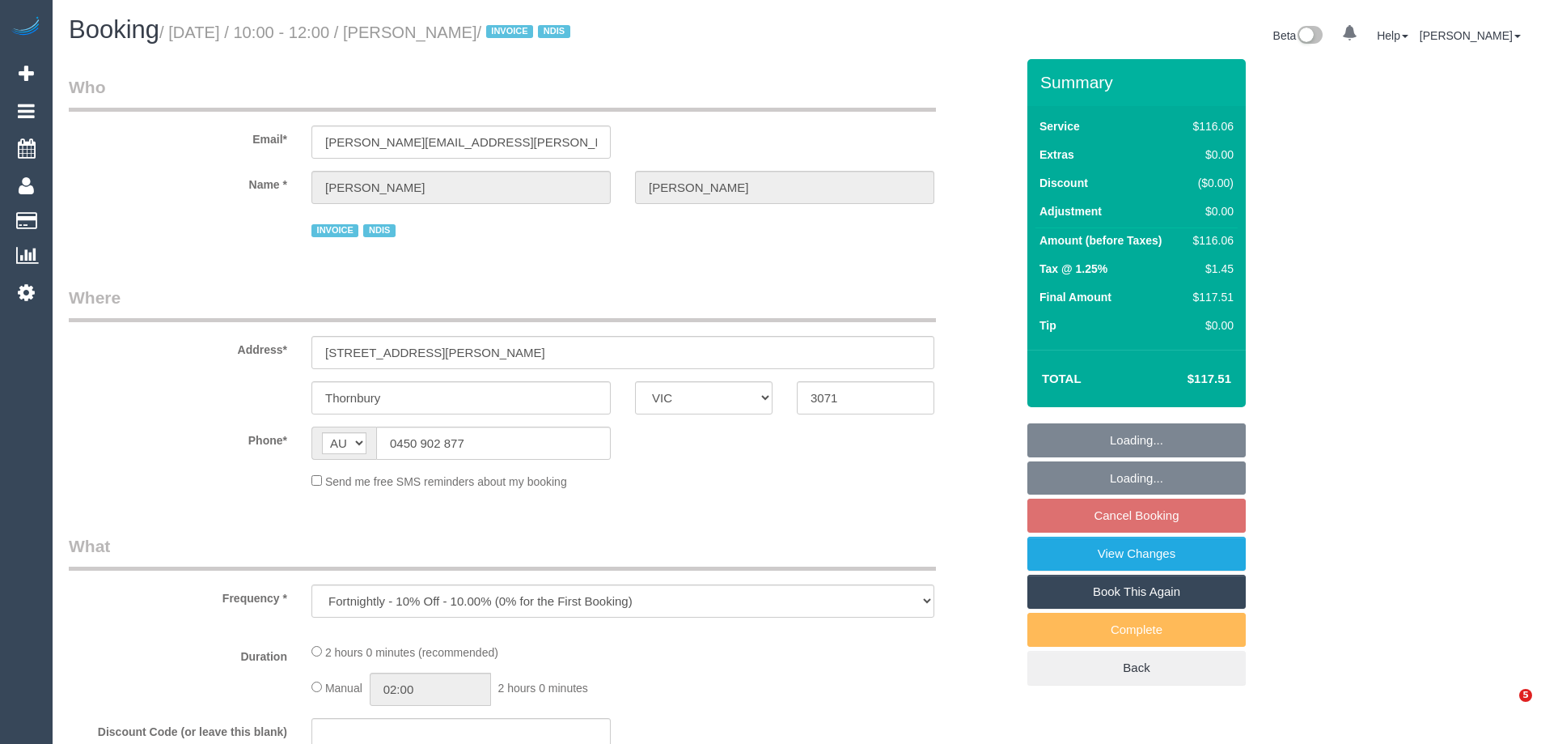
select select "VIC"
select select "object:1625"
select select "number:28"
select select "number:14"
select select "number:18"
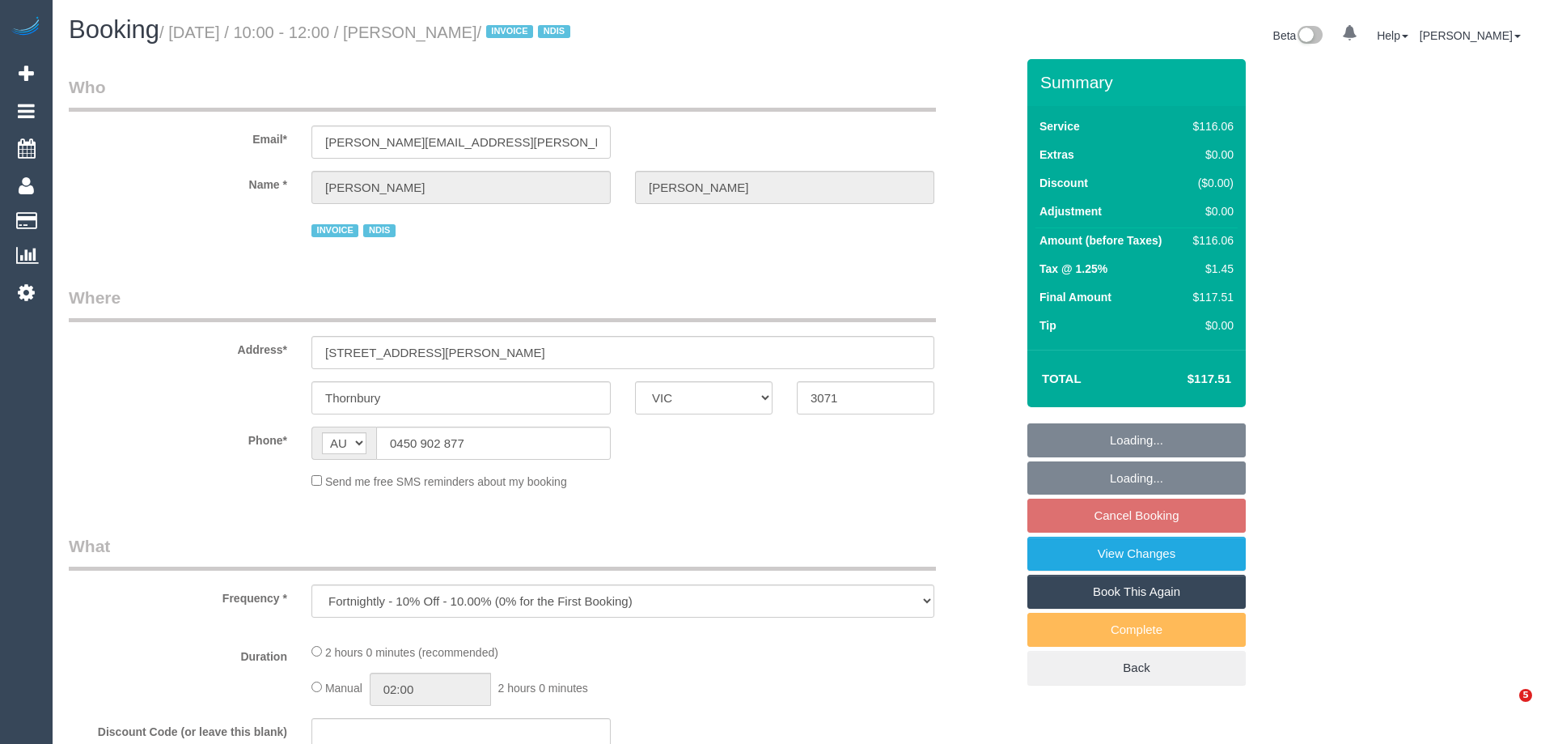
select select "number:36"
select select "number:33"
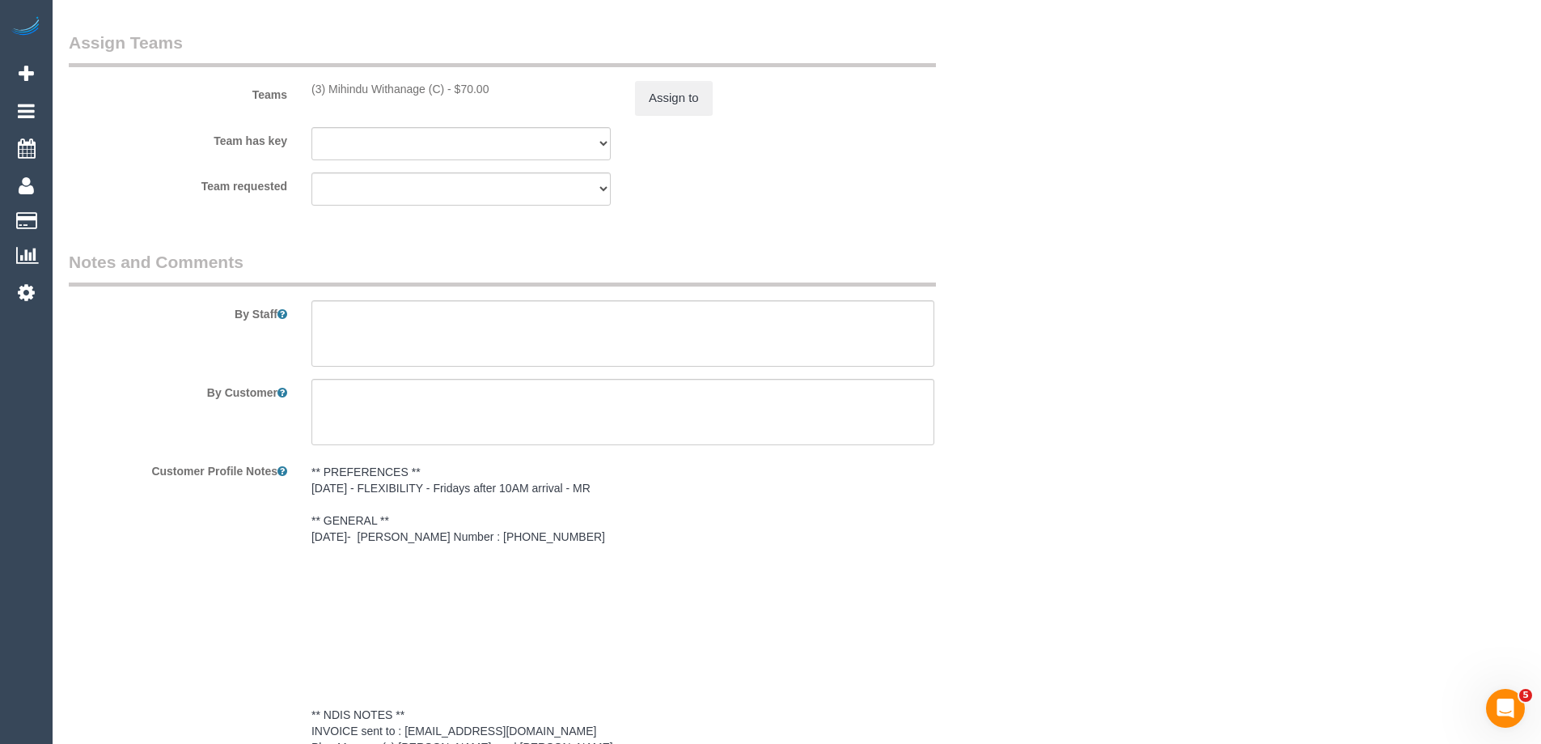
scroll to position [2185, 0]
